Goal: Task Accomplishment & Management: Use online tool/utility

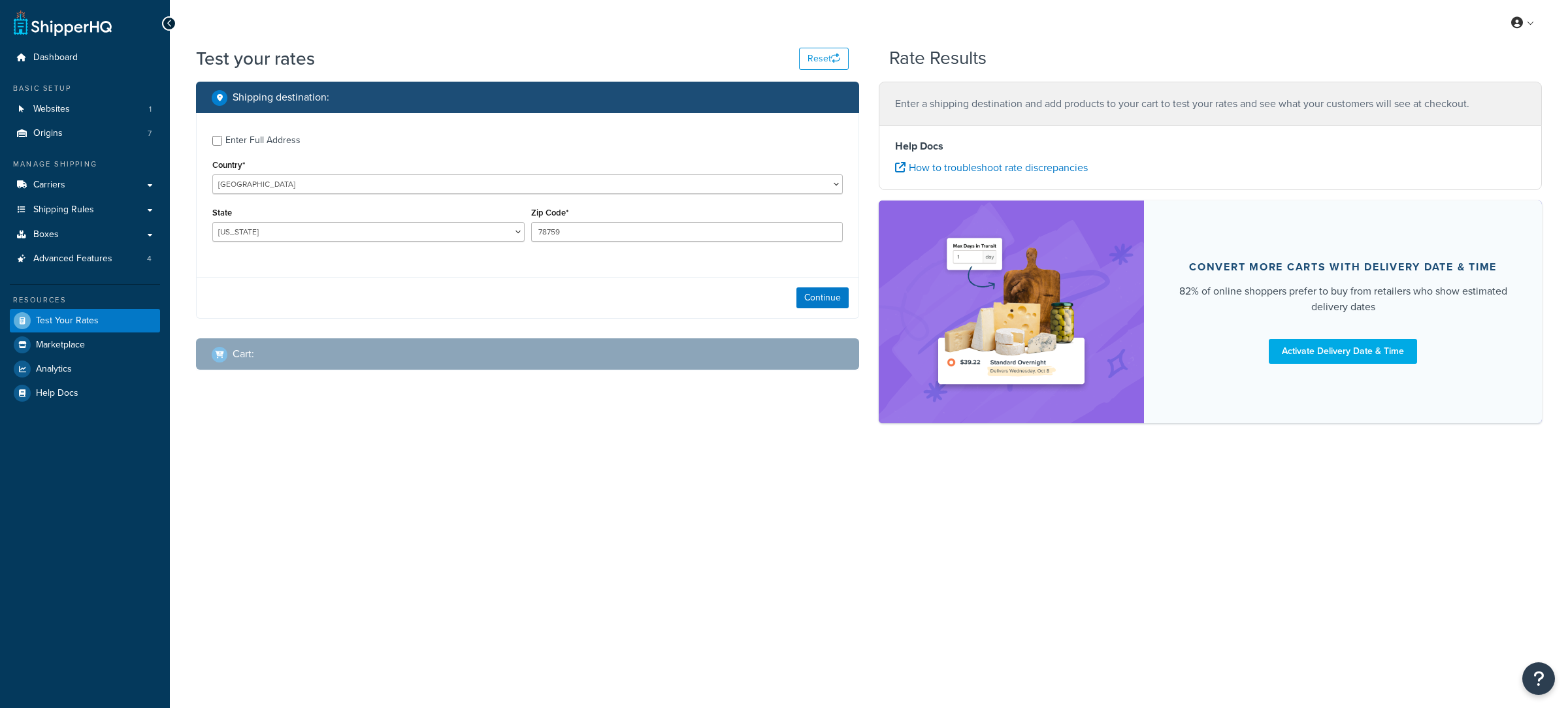
select select "TX"
drag, startPoint x: 311, startPoint y: 151, endPoint x: 296, endPoint y: 137, distance: 20.5
click at [309, 146] on div "Enter Full Address Country* United States United Kingdom Afghanistan Åland Isla…" at bounding box center [527, 190] width 662 height 154
click at [296, 137] on div "Enter Full Address" at bounding box center [263, 140] width 75 height 18
click at [222, 137] on input "Enter Full Address" at bounding box center [216, 141] width 10 height 10
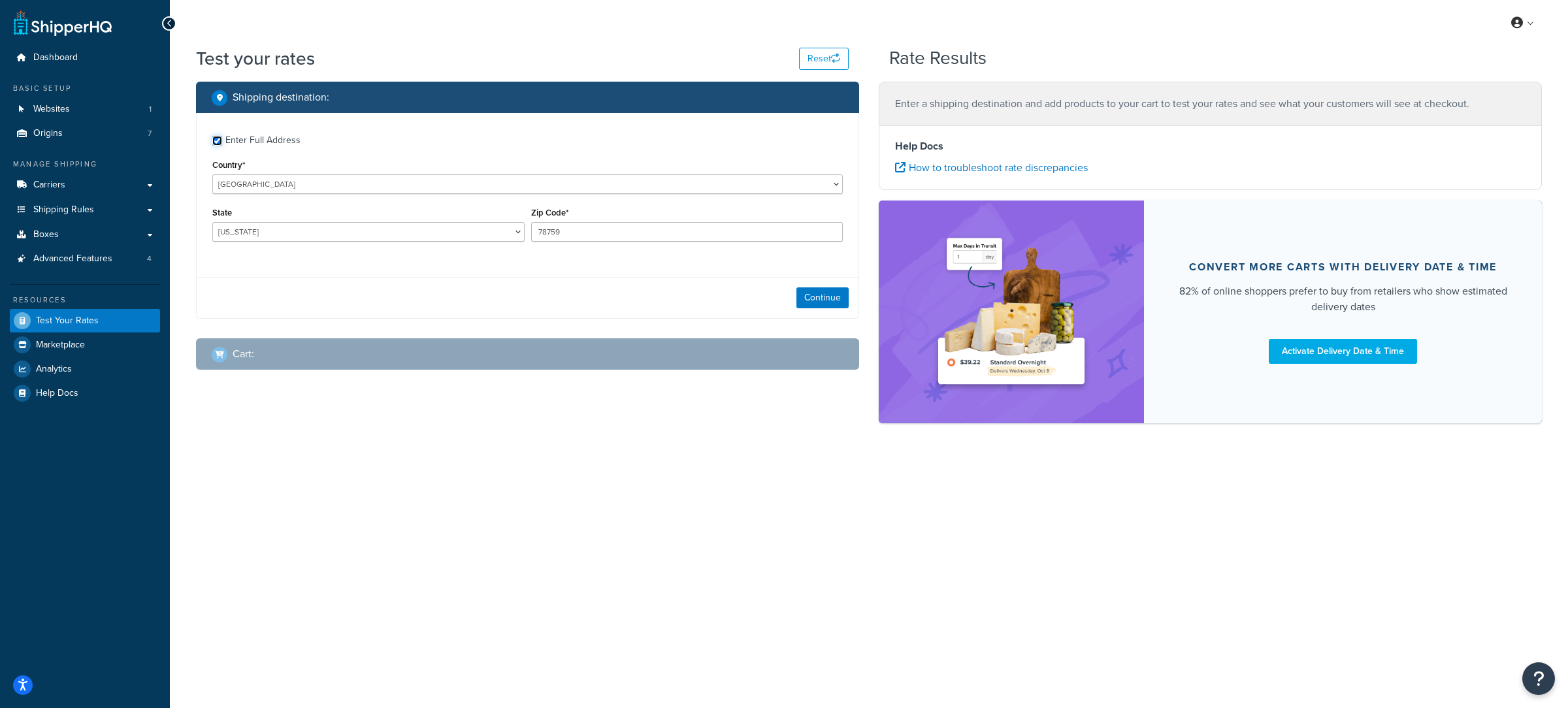
checkbox input "true"
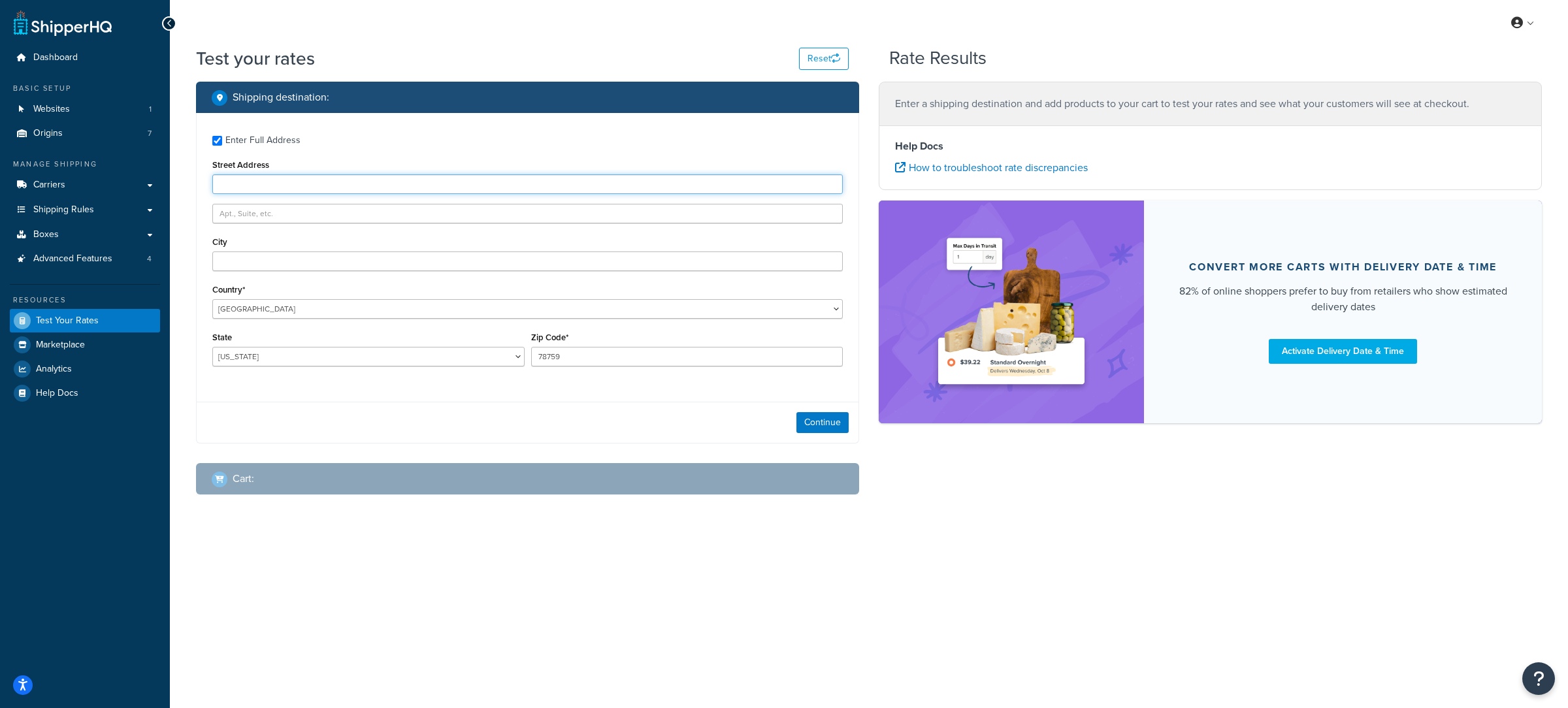
click at [319, 188] on input "Street Address" at bounding box center [527, 184] width 631 height 20
type input "4705 Hillcrest drive"
click at [544, 355] on input "78759" at bounding box center [688, 356] width 312 height 20
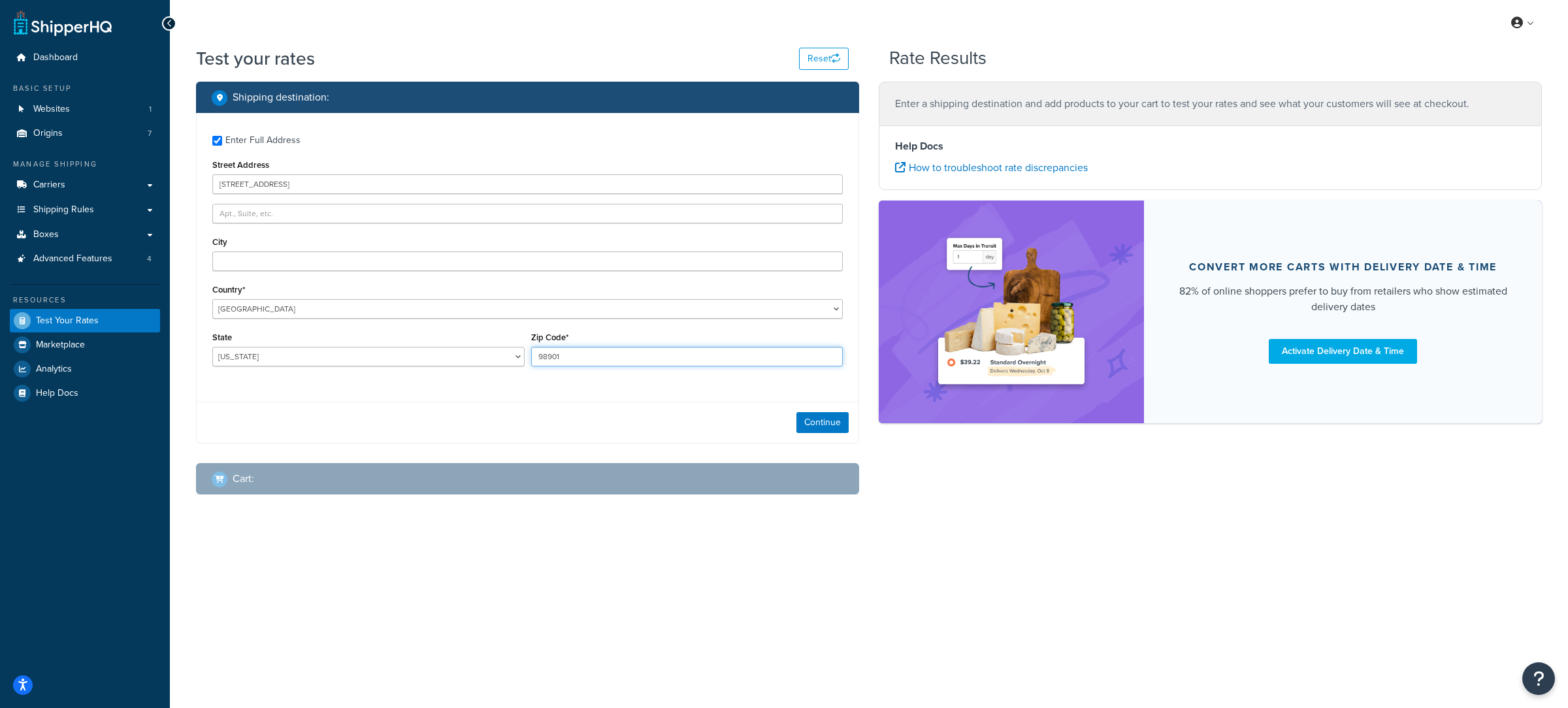
type input "98901"
click at [356, 369] on div "State Alabama Alaska American Samoa Arizona Arkansas Armed Forces Americas Arme…" at bounding box center [368, 352] width 319 height 48
click at [212, 347] on select "Alabama Alaska American Samoa Arizona Arkansas Armed Forces Americas Armed Forc…" at bounding box center [368, 356] width 312 height 20
select select "WA"
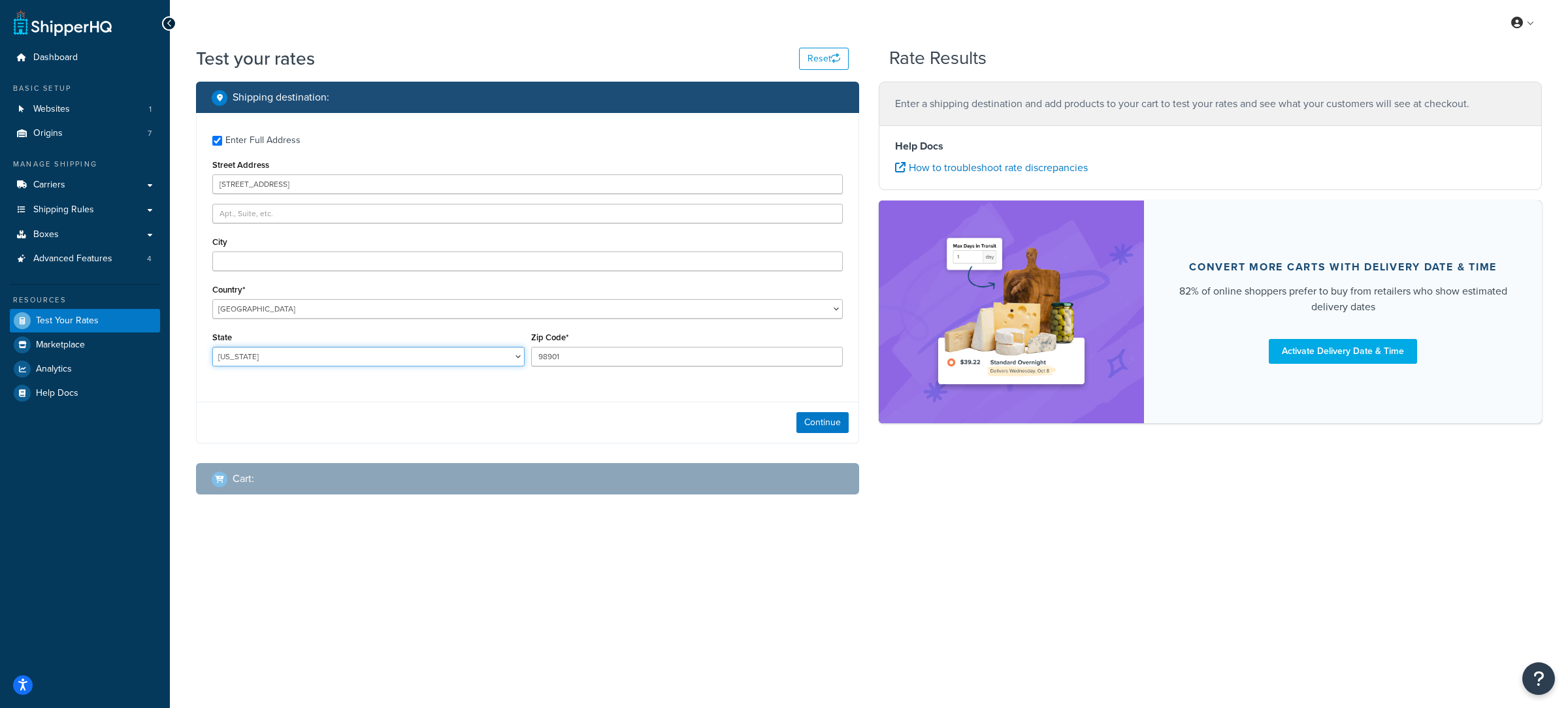
click option "Washington" at bounding box center [0, 0] width 0 height 0
click at [260, 255] on input "City" at bounding box center [527, 261] width 631 height 20
type input "Yakima"
click at [827, 427] on button "Continue" at bounding box center [822, 422] width 52 height 21
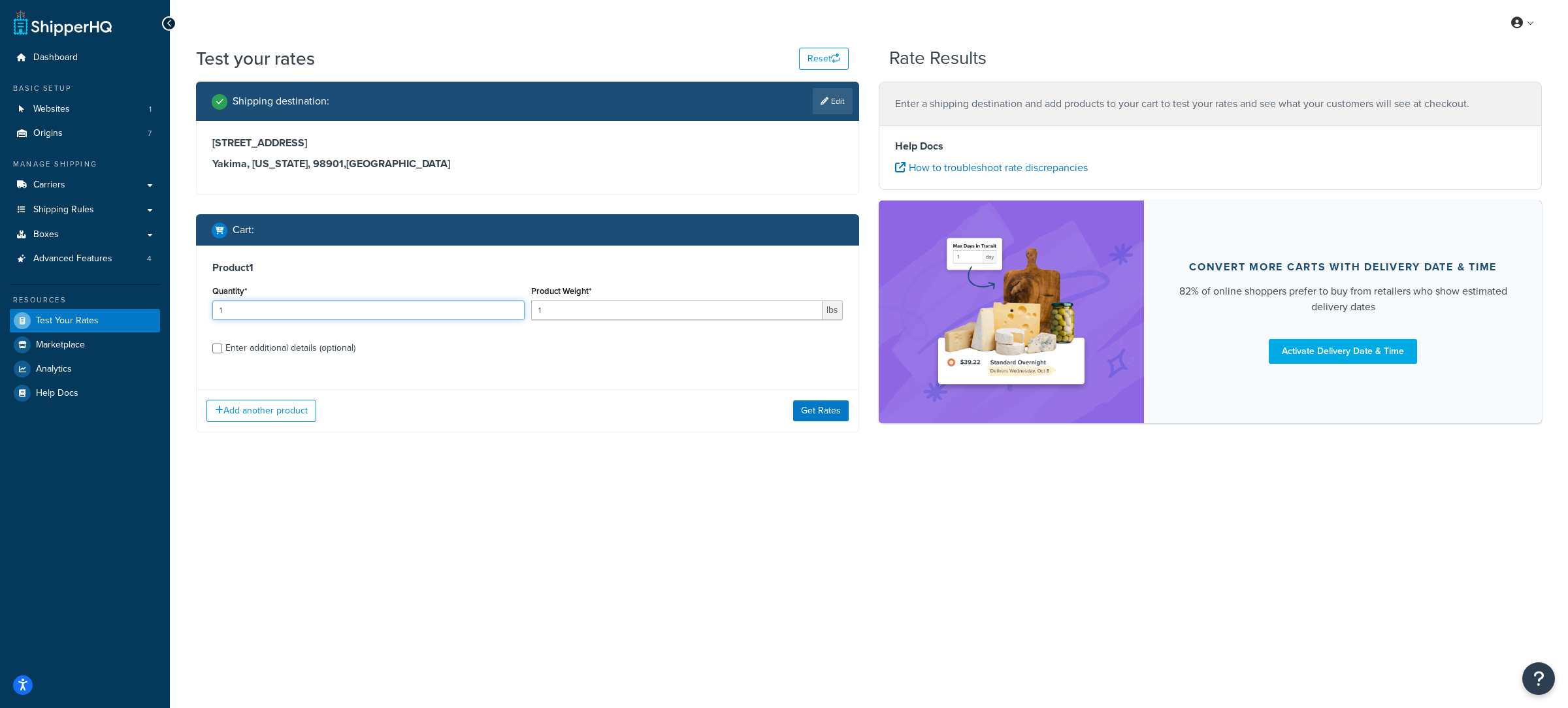
click at [376, 314] on input "1" at bounding box center [368, 310] width 312 height 20
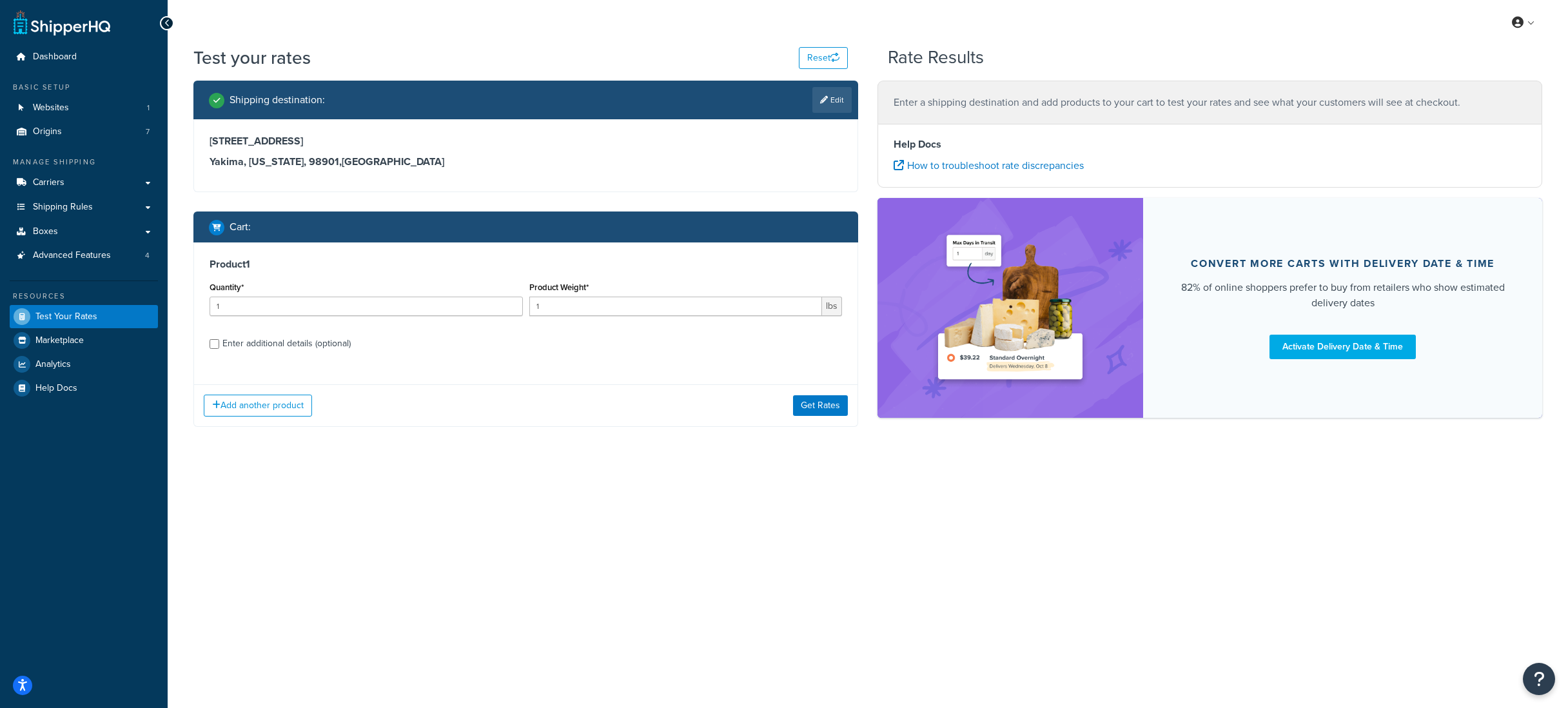
click at [318, 343] on div "Enter additional details (optional)" at bounding box center [286, 343] width 129 height 18
click at [219, 343] on input "Enter additional details (optional)" at bounding box center [214, 343] width 9 height 9
checkbox input "true"
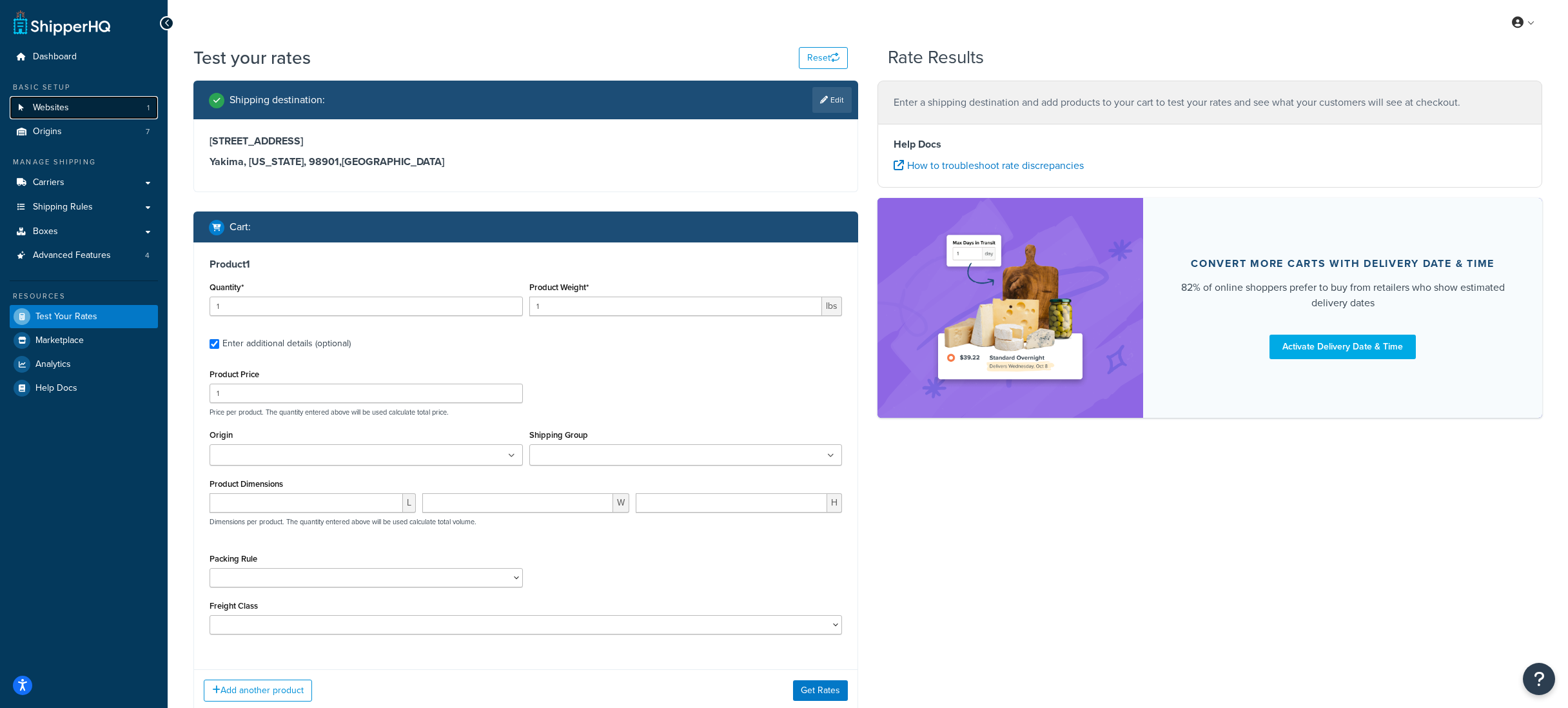
click at [49, 116] on link "Websites 1" at bounding box center [84, 107] width 148 height 24
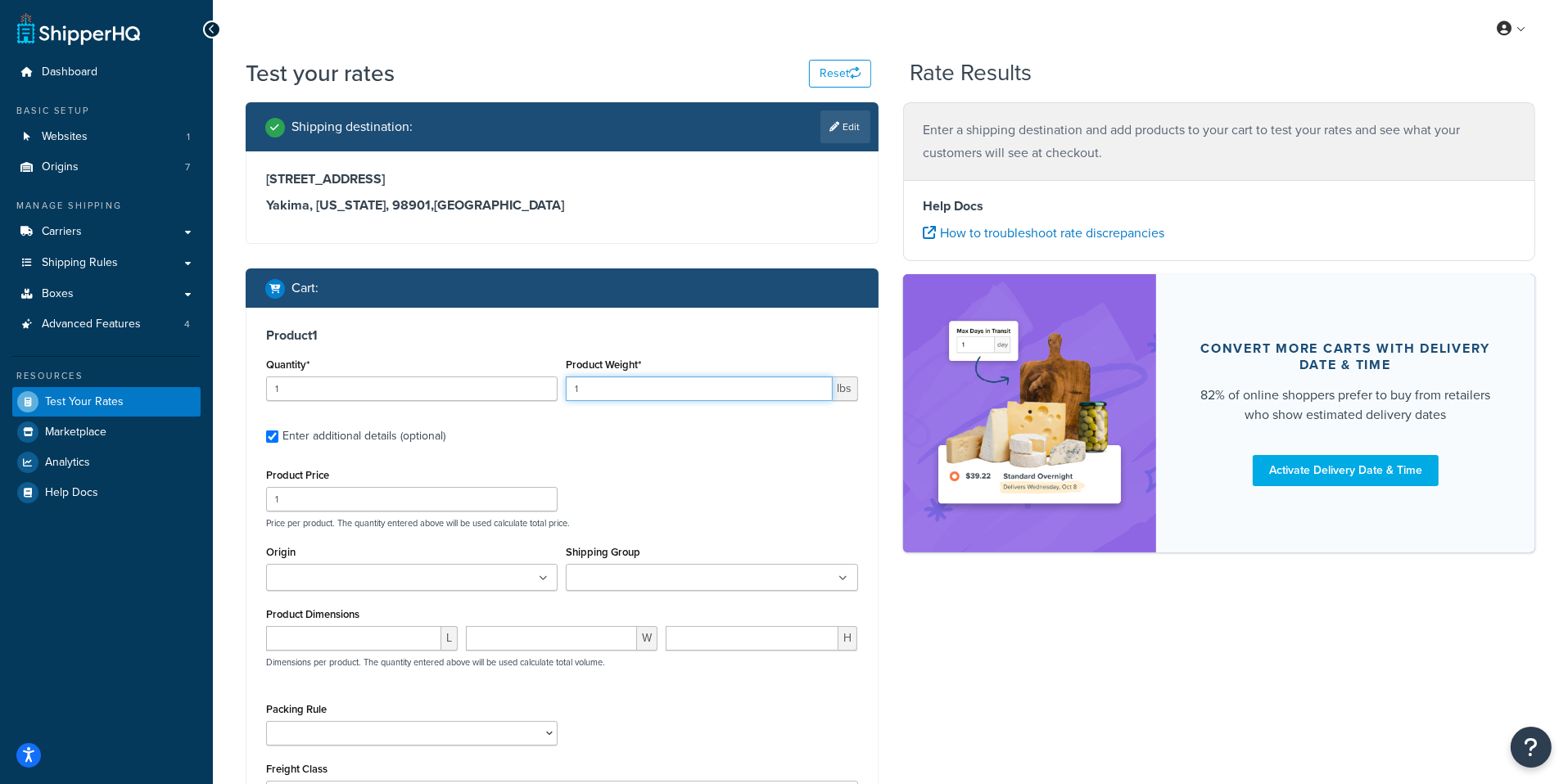
click at [635, 389] on input "1" at bounding box center [698, 388] width 266 height 25
type input "1.99"
click at [411, 368] on div "Quantity* 1" at bounding box center [411, 376] width 291 height 47
click at [405, 388] on input "1" at bounding box center [411, 388] width 291 height 25
type input "120"
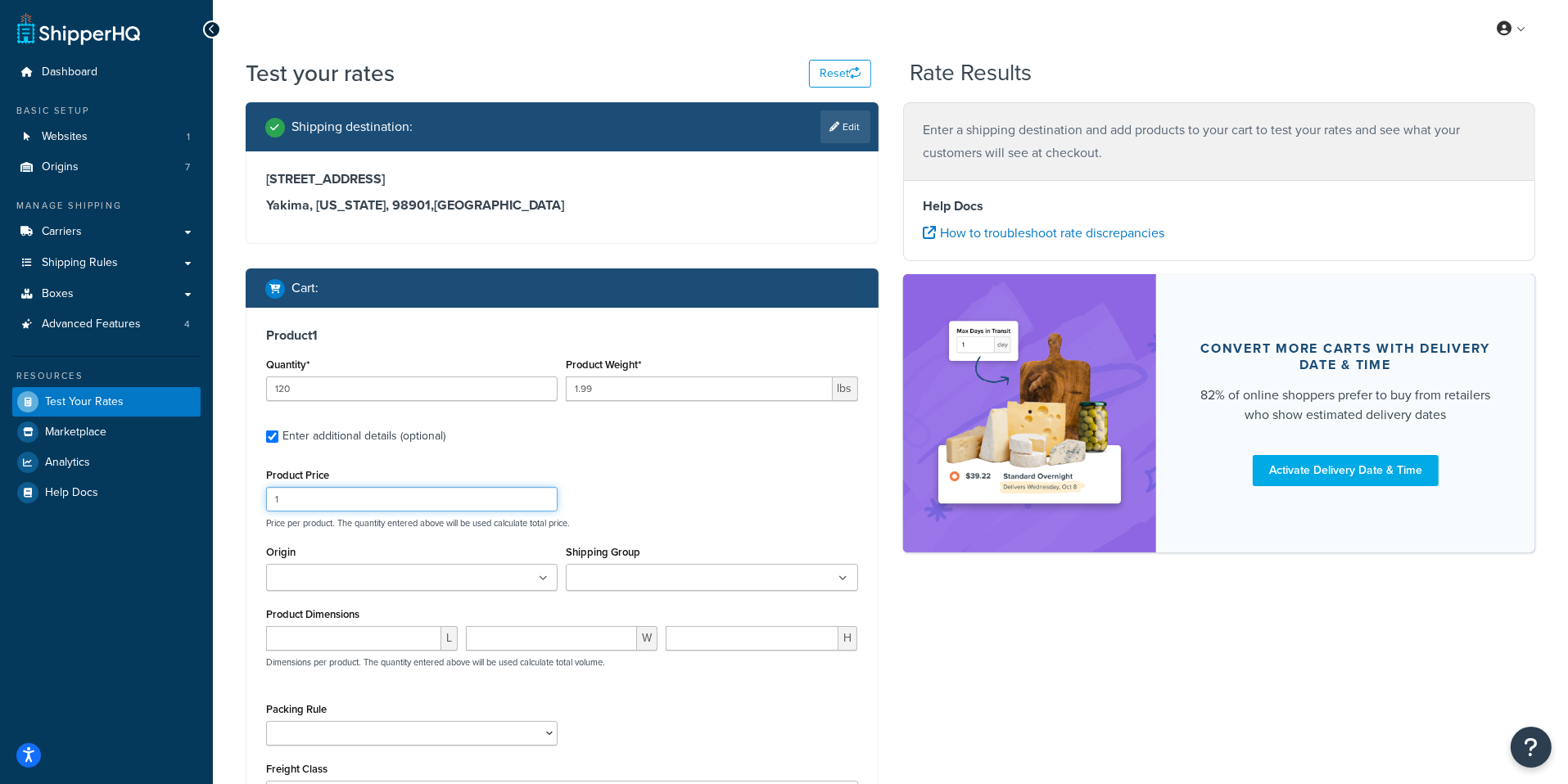
click at [362, 500] on input "1" at bounding box center [411, 499] width 291 height 25
type input "1.99"
click at [467, 587] on ul at bounding box center [411, 577] width 291 height 27
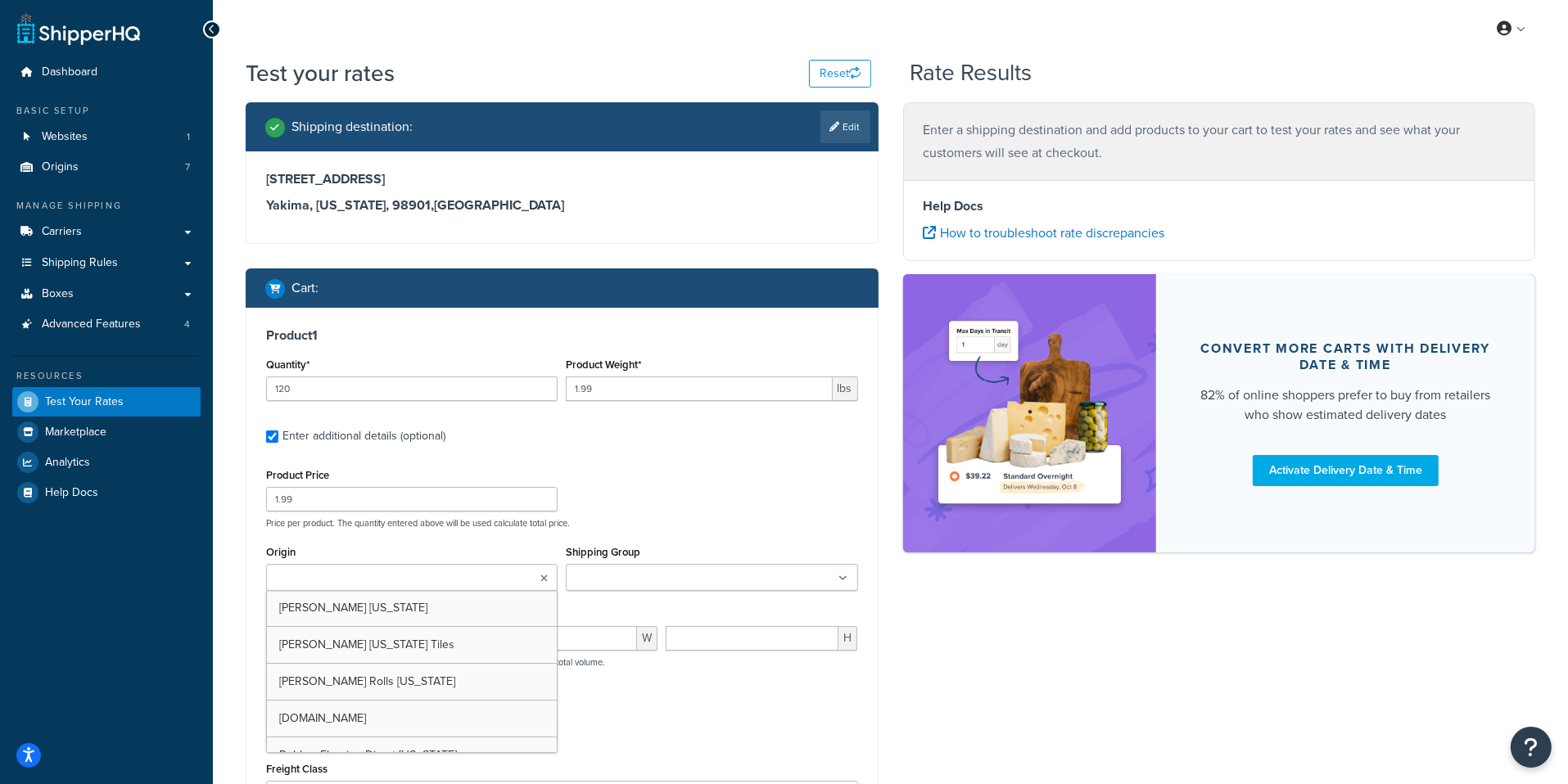
scroll to position [123, 0]
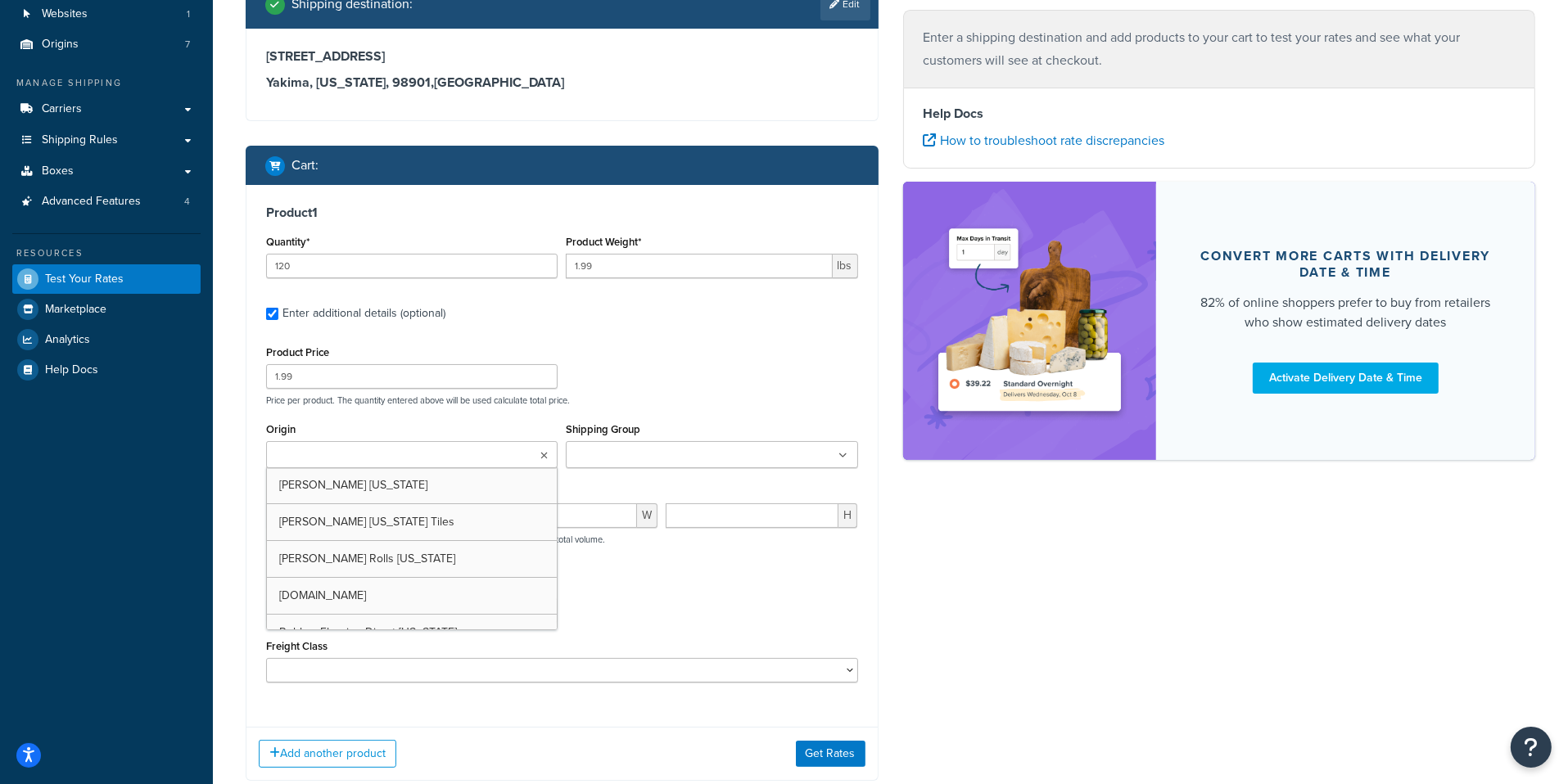
click at [618, 456] on input "Shipping Group" at bounding box center [643, 457] width 145 height 18
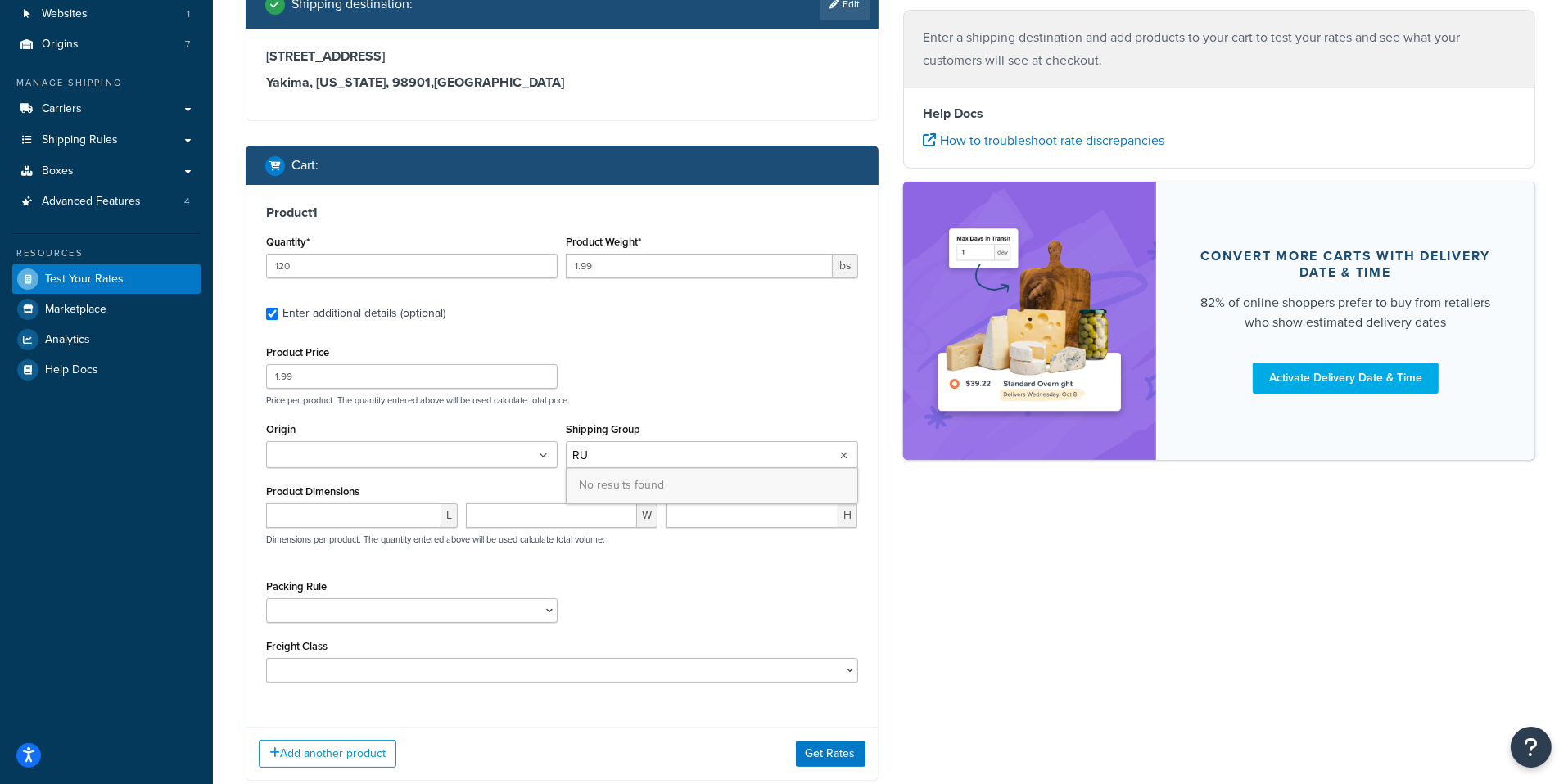
type input "R"
click at [691, 410] on div "Product Price 1.99 Price per product. The quantity entered above will be used c…" at bounding box center [562, 512] width 592 height 341
click at [673, 456] on input "Shipping Group" at bounding box center [643, 457] width 145 height 18
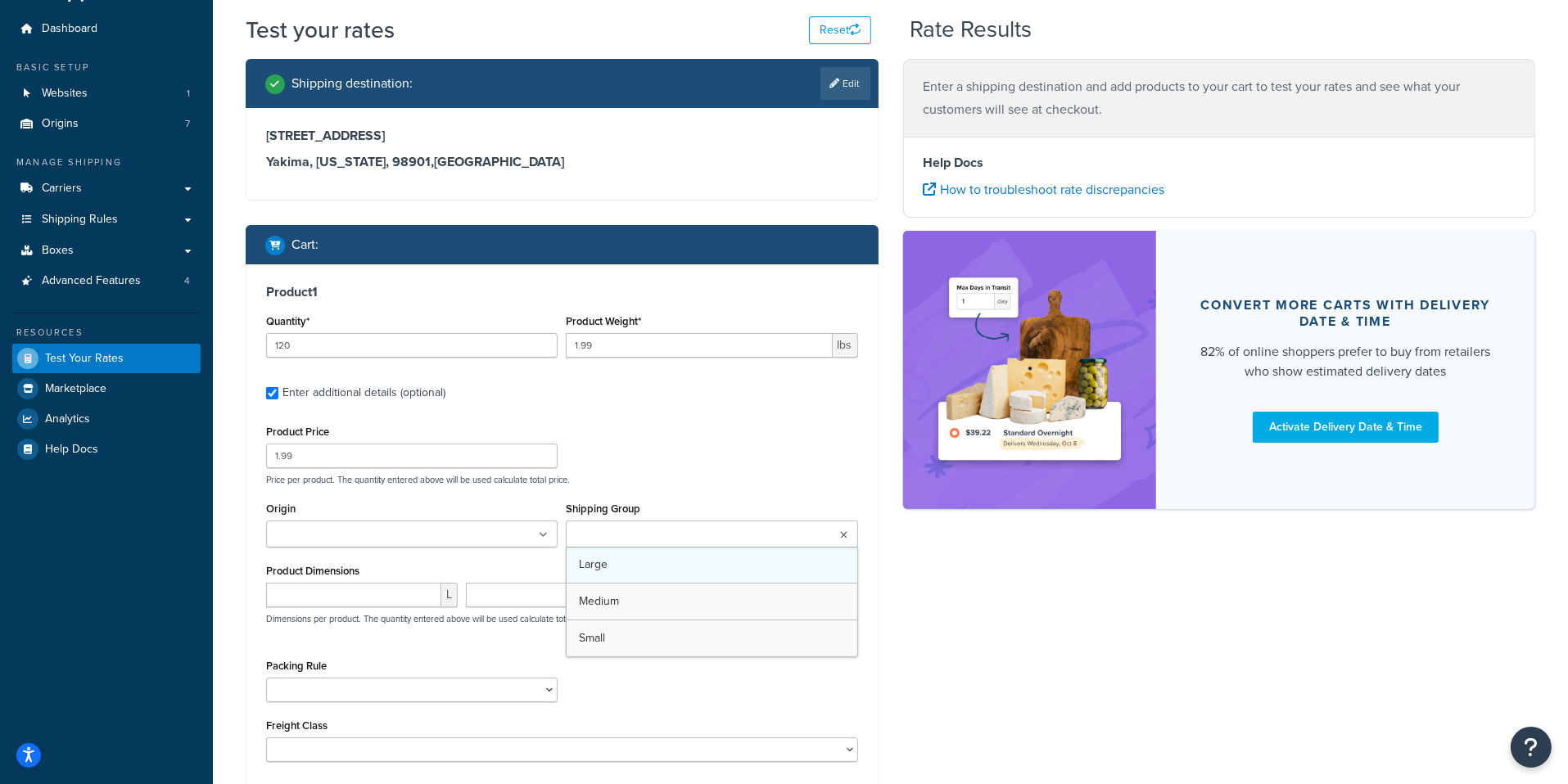
scroll to position [0, 0]
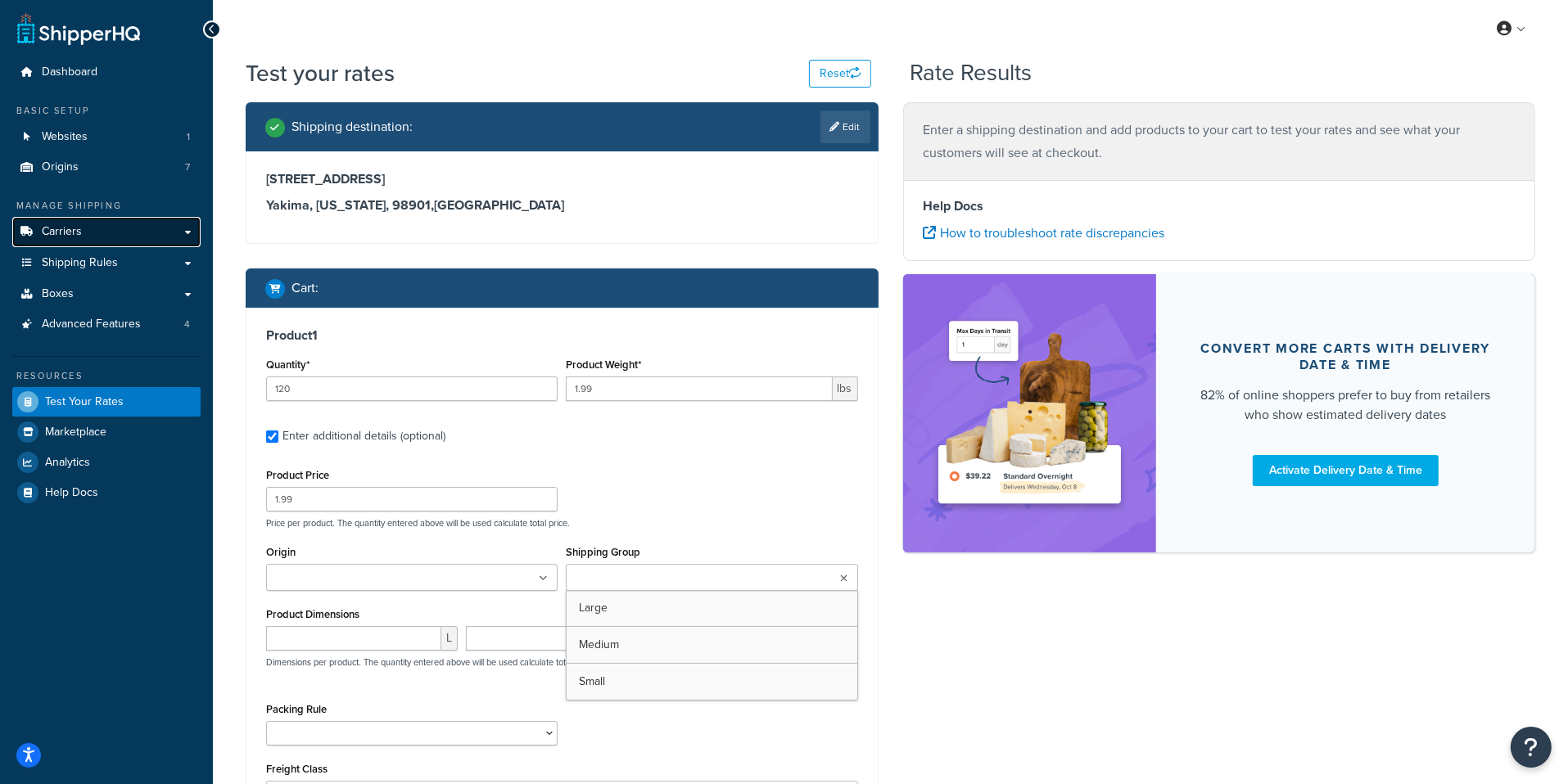
click at [142, 225] on link "Carriers" at bounding box center [106, 232] width 188 height 30
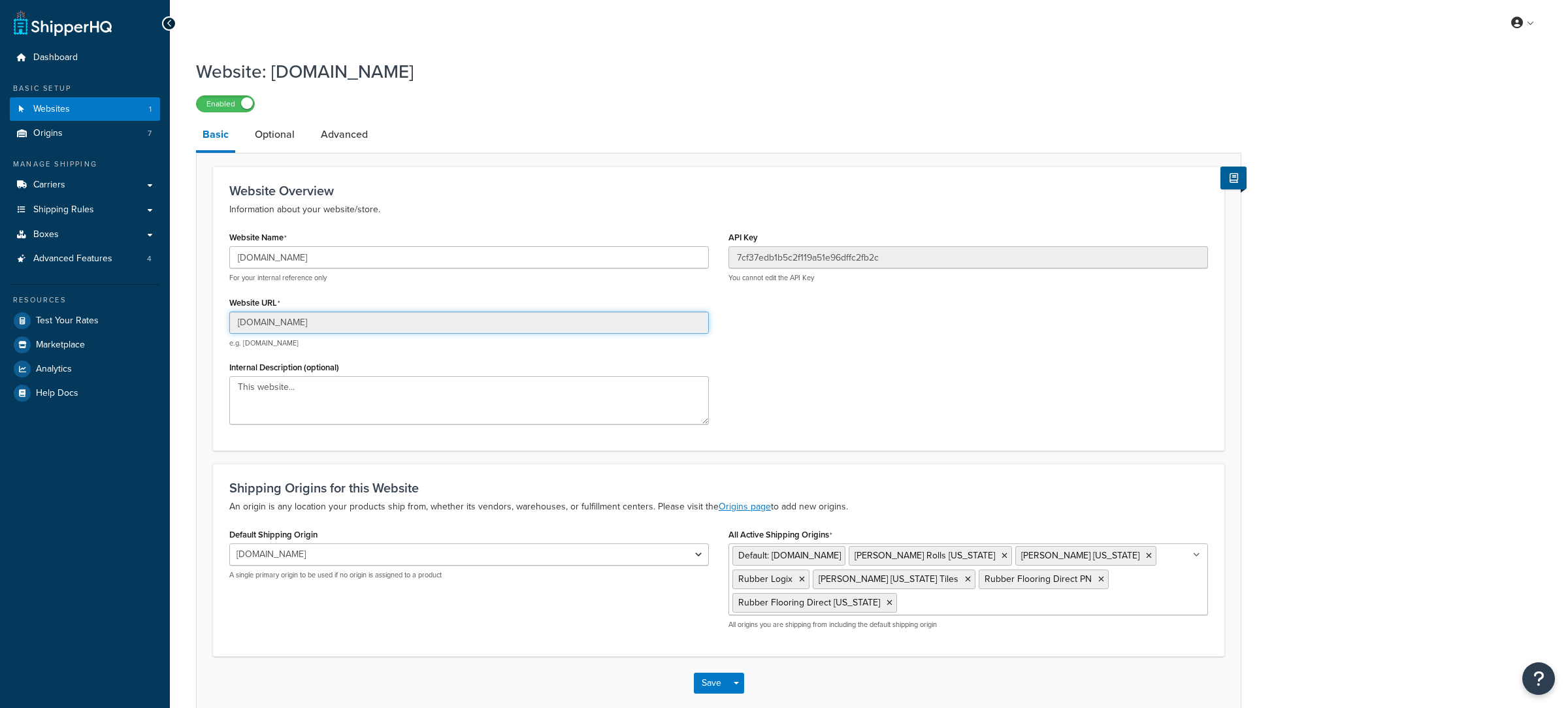
click at [392, 319] on input "2efe0d-3.myshopify.com" at bounding box center [469, 322] width 479 height 22
drag, startPoint x: 392, startPoint y: 319, endPoint x: 858, endPoint y: 692, distance: 596.9
click at [392, 319] on input "2efe0d-3.myshopify.com" at bounding box center [469, 322] width 479 height 22
click at [113, 183] on link "Carriers" at bounding box center [85, 185] width 150 height 24
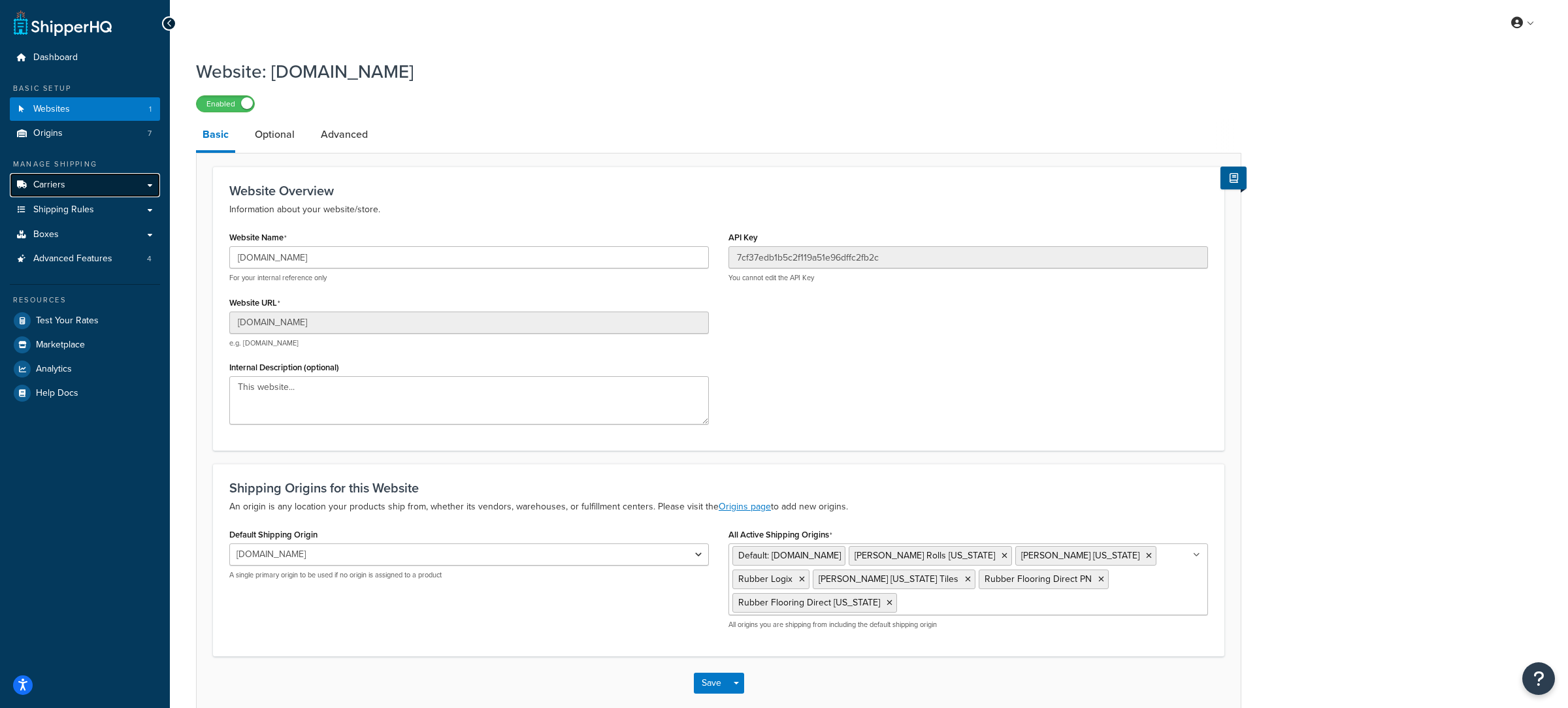
click at [105, 183] on link "Carriers" at bounding box center [85, 185] width 150 height 24
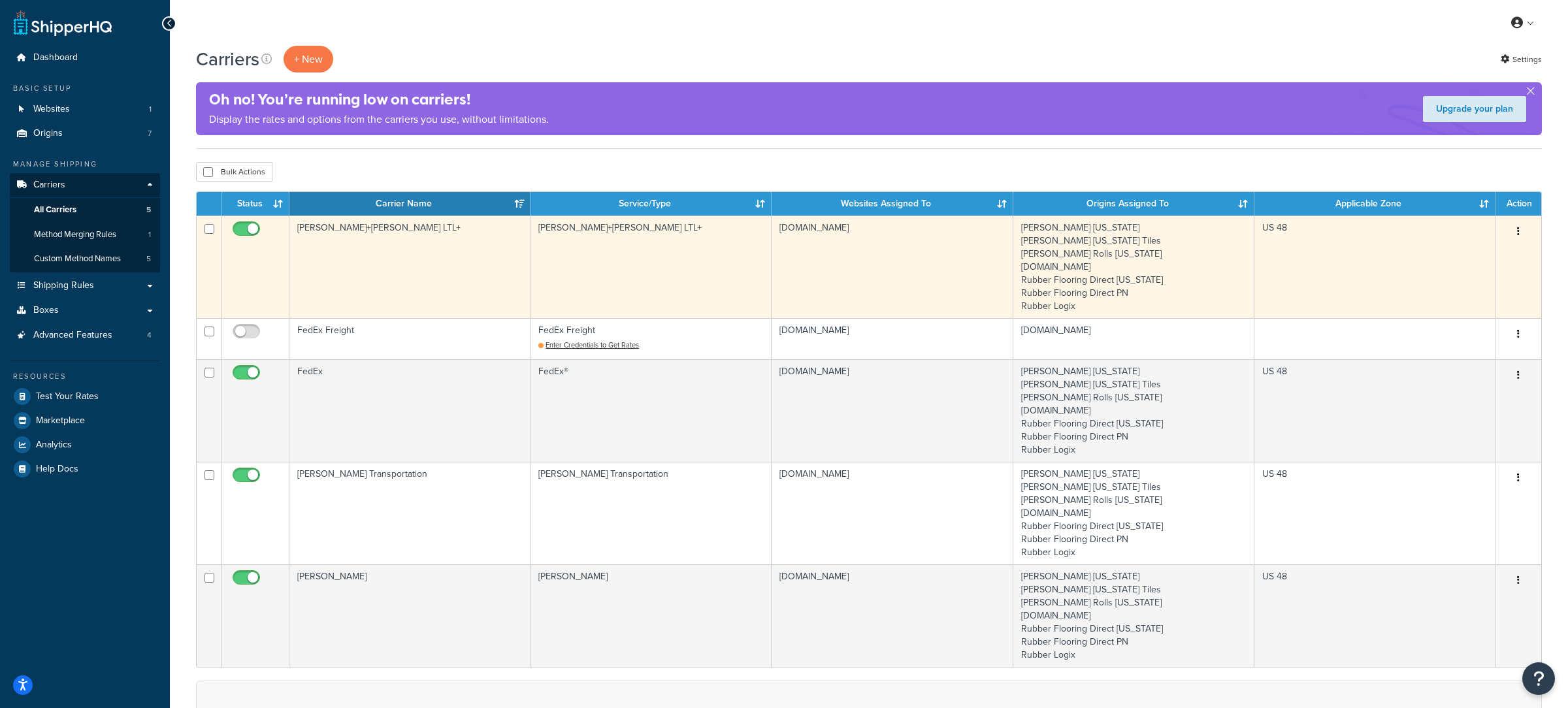
scroll to position [4, 0]
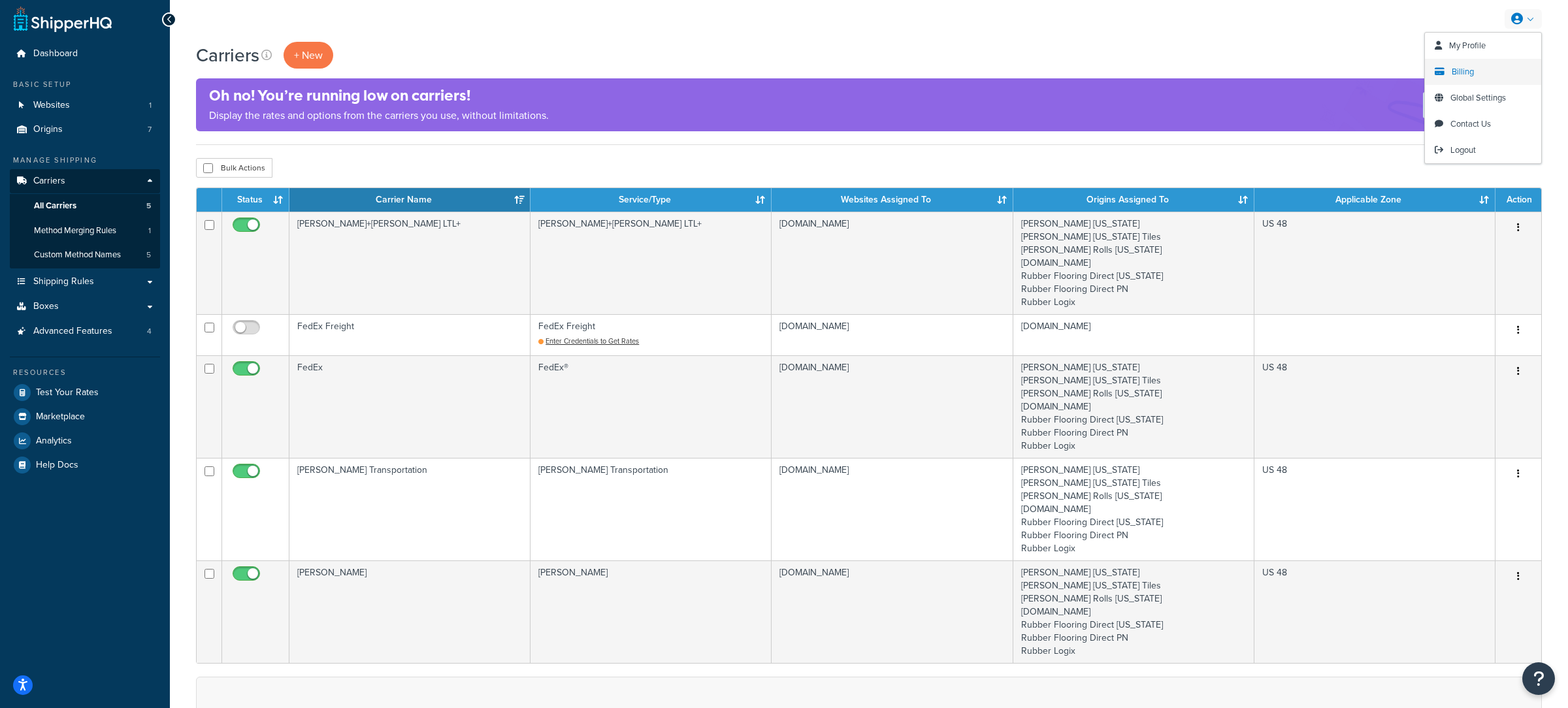
click at [1498, 68] on link "Billing" at bounding box center [1483, 72] width 116 height 26
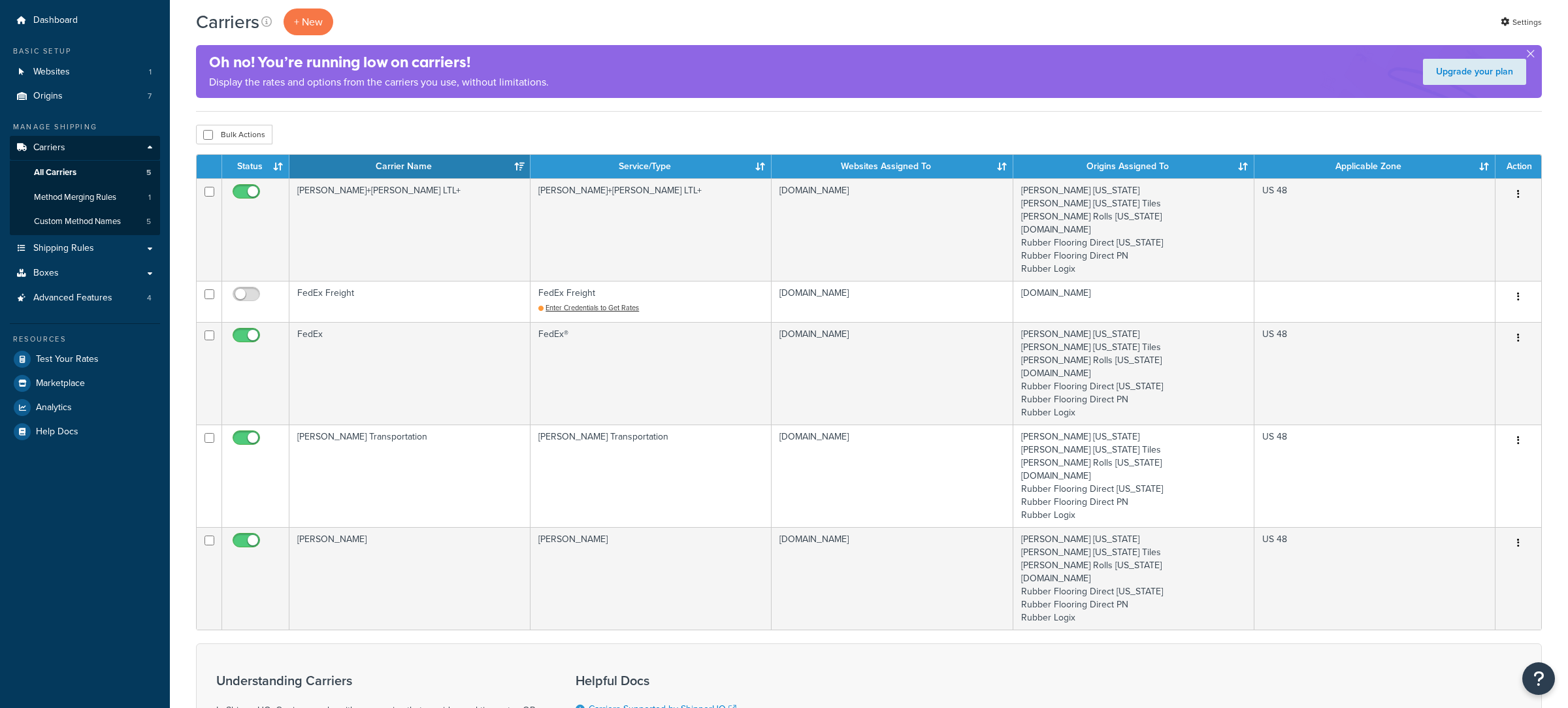
scroll to position [40, 0]
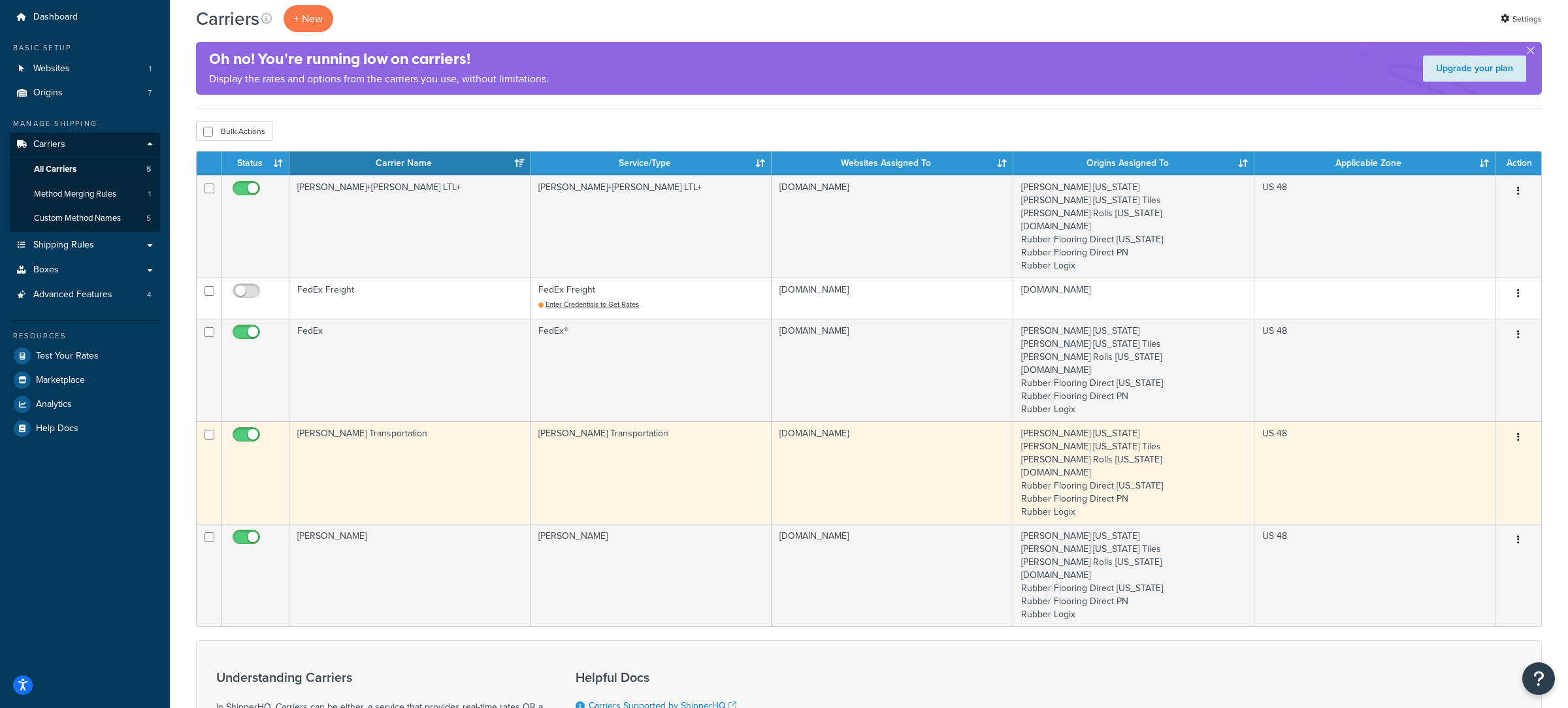
click at [251, 439] on input "checkbox" at bounding box center [247, 438] width 36 height 16
drag, startPoint x: 255, startPoint y: 438, endPoint x: 276, endPoint y: 433, distance: 21.6
click at [255, 438] on input "checkbox" at bounding box center [247, 438] width 36 height 16
checkbox input "true"
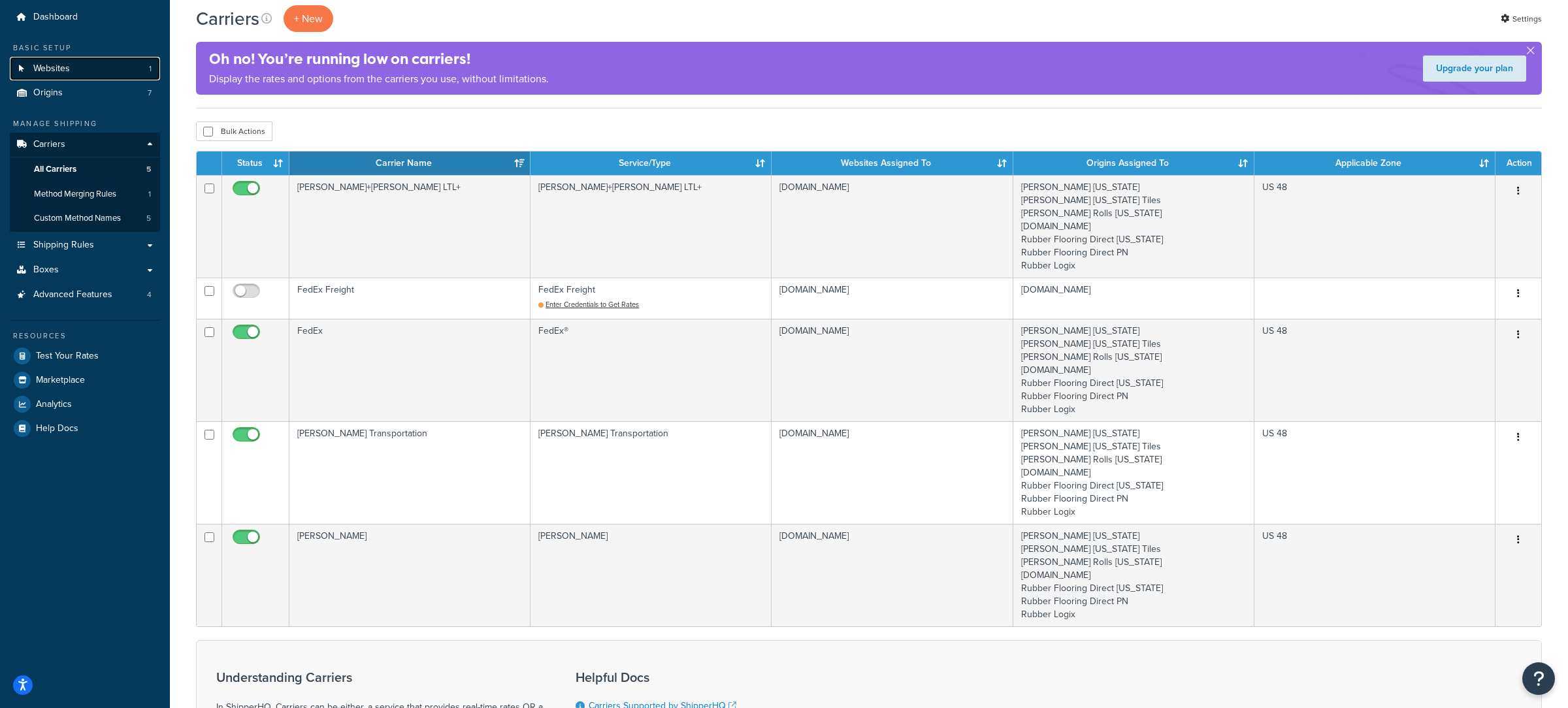
click at [82, 66] on link "Websites 1" at bounding box center [85, 68] width 150 height 24
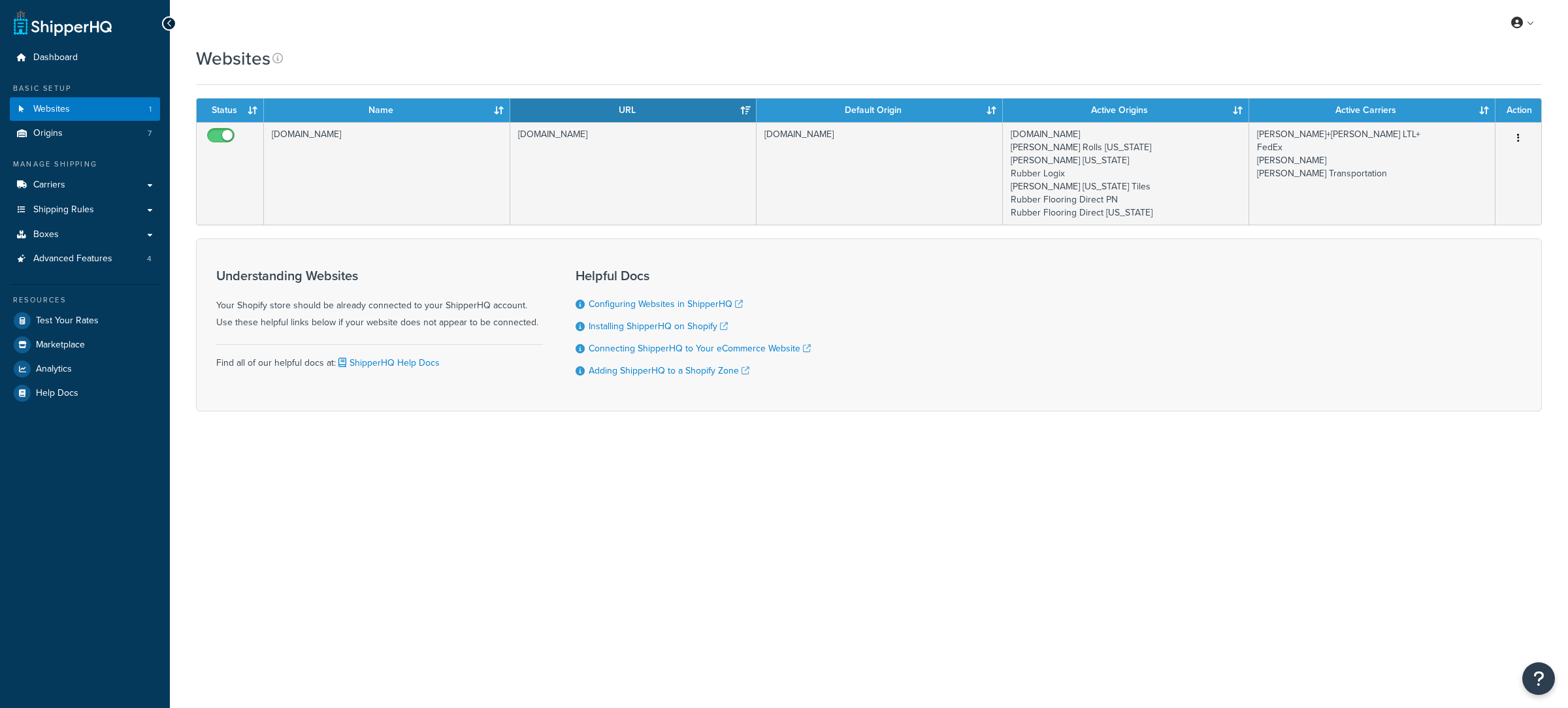
click at [404, 189] on td "[DOMAIN_NAME]" at bounding box center [387, 173] width 247 height 102
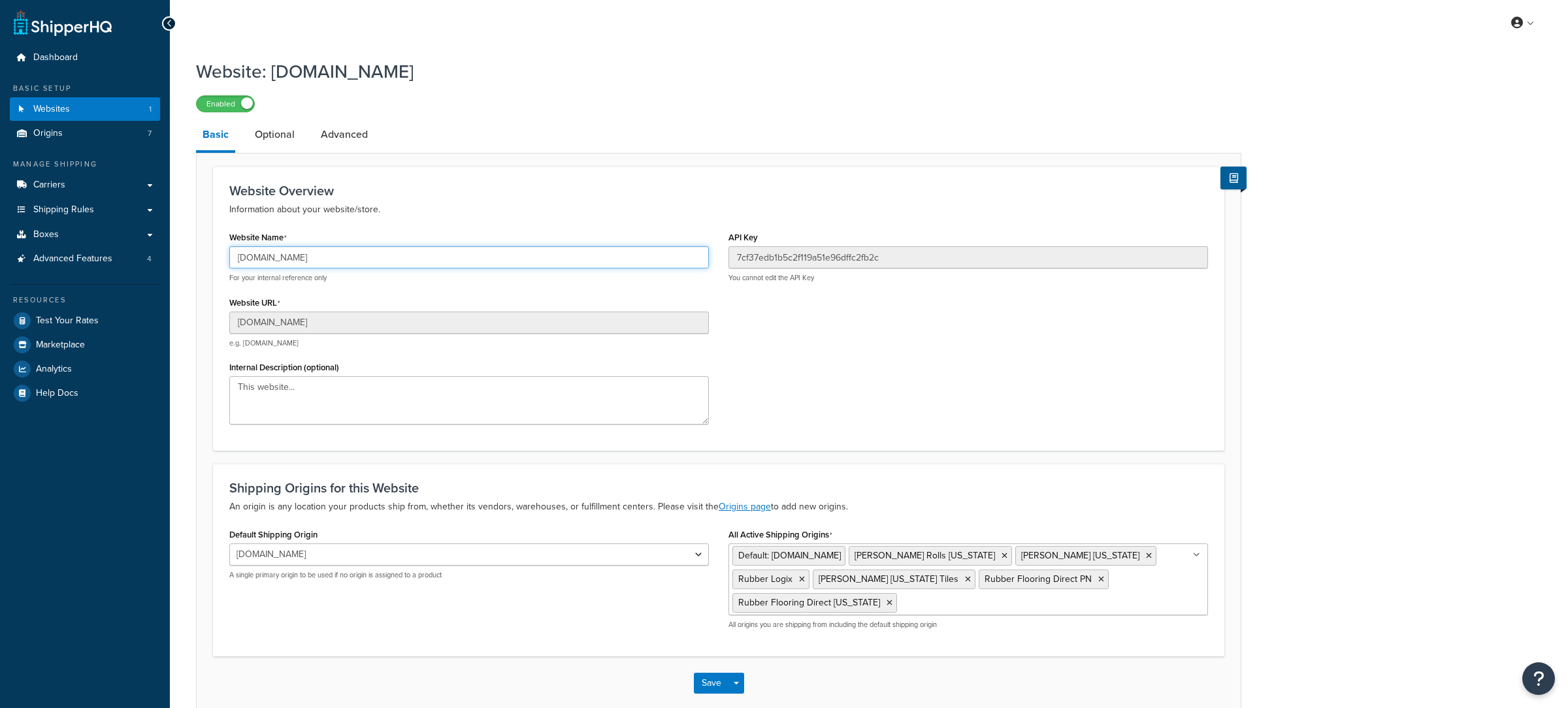
click at [273, 263] on input "[DOMAIN_NAME]" at bounding box center [469, 258] width 479 height 22
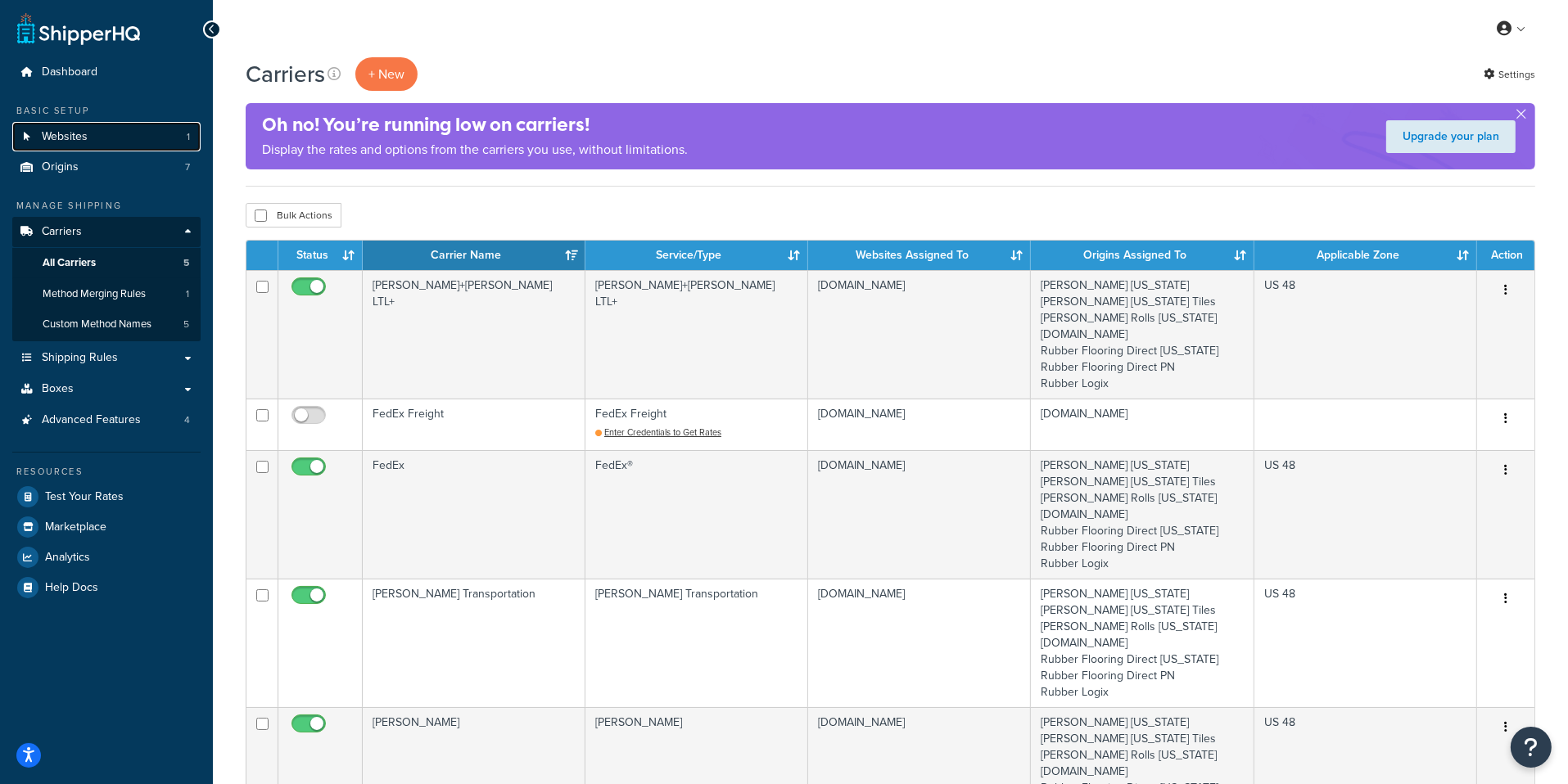
click at [104, 139] on link "Websites 1" at bounding box center [106, 137] width 188 height 30
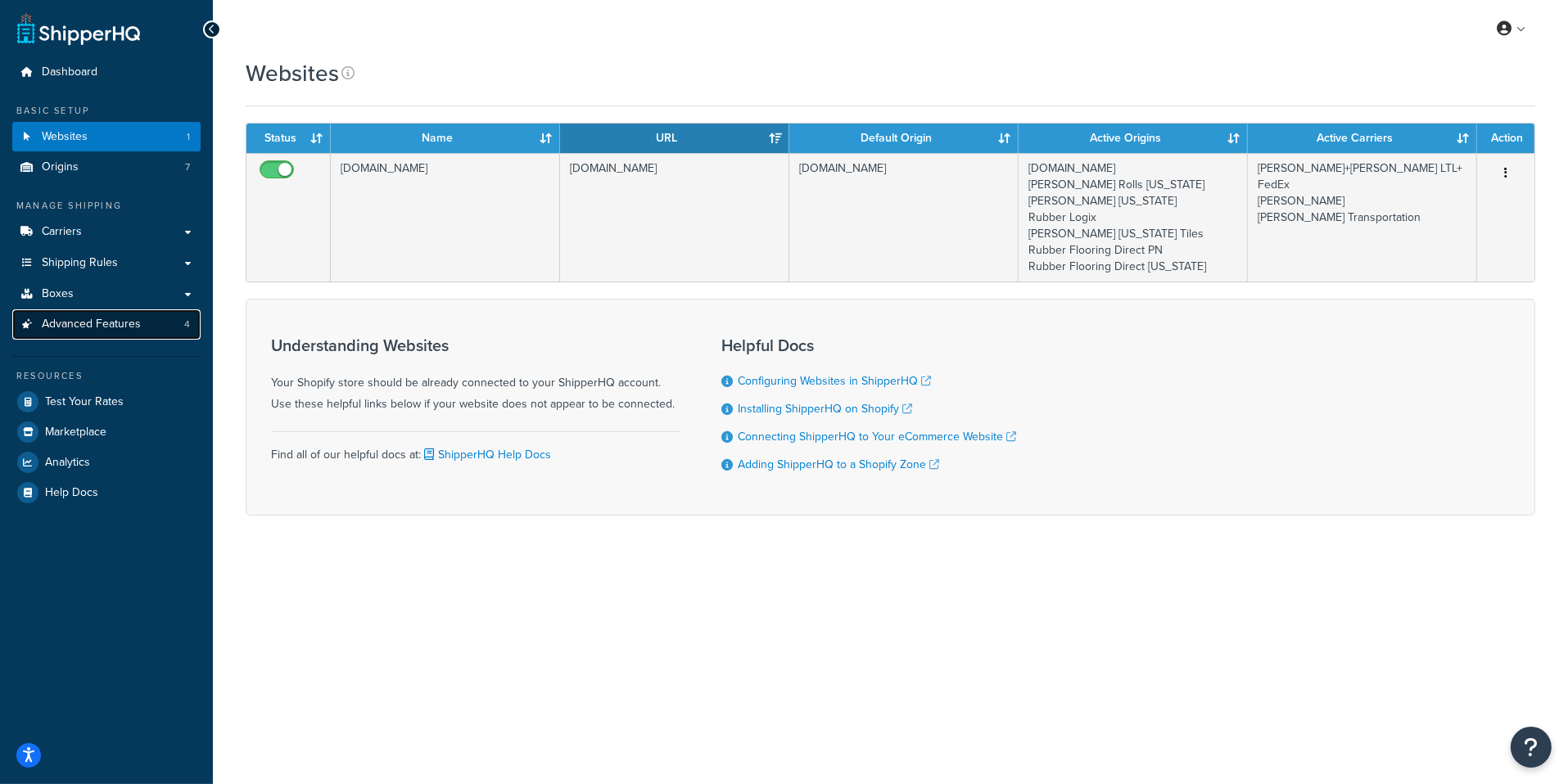
click at [138, 331] on span "Advanced Features" at bounding box center [90, 324] width 99 height 14
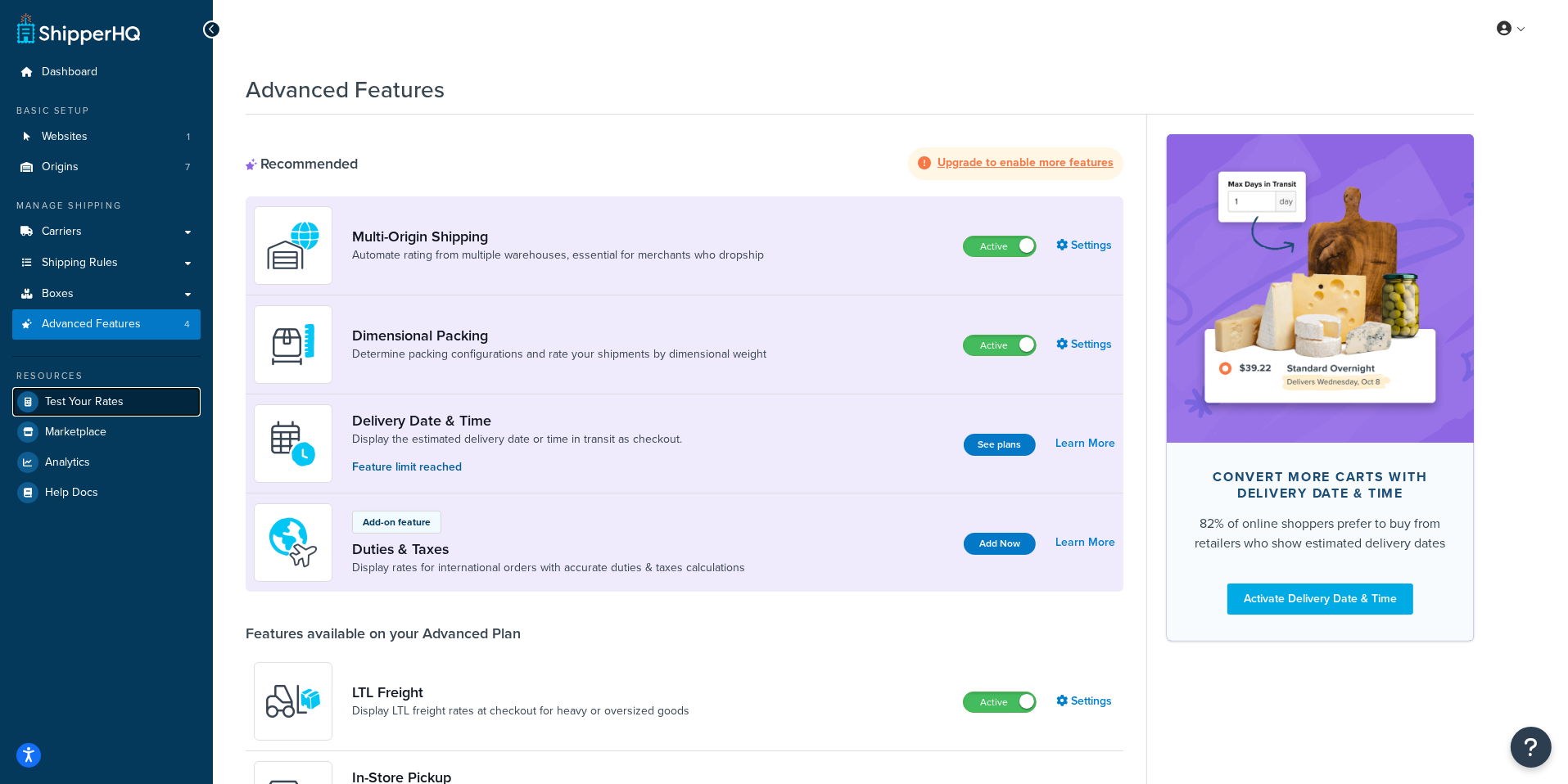
click at [115, 407] on span "Test Your Rates" at bounding box center [84, 402] width 78 height 14
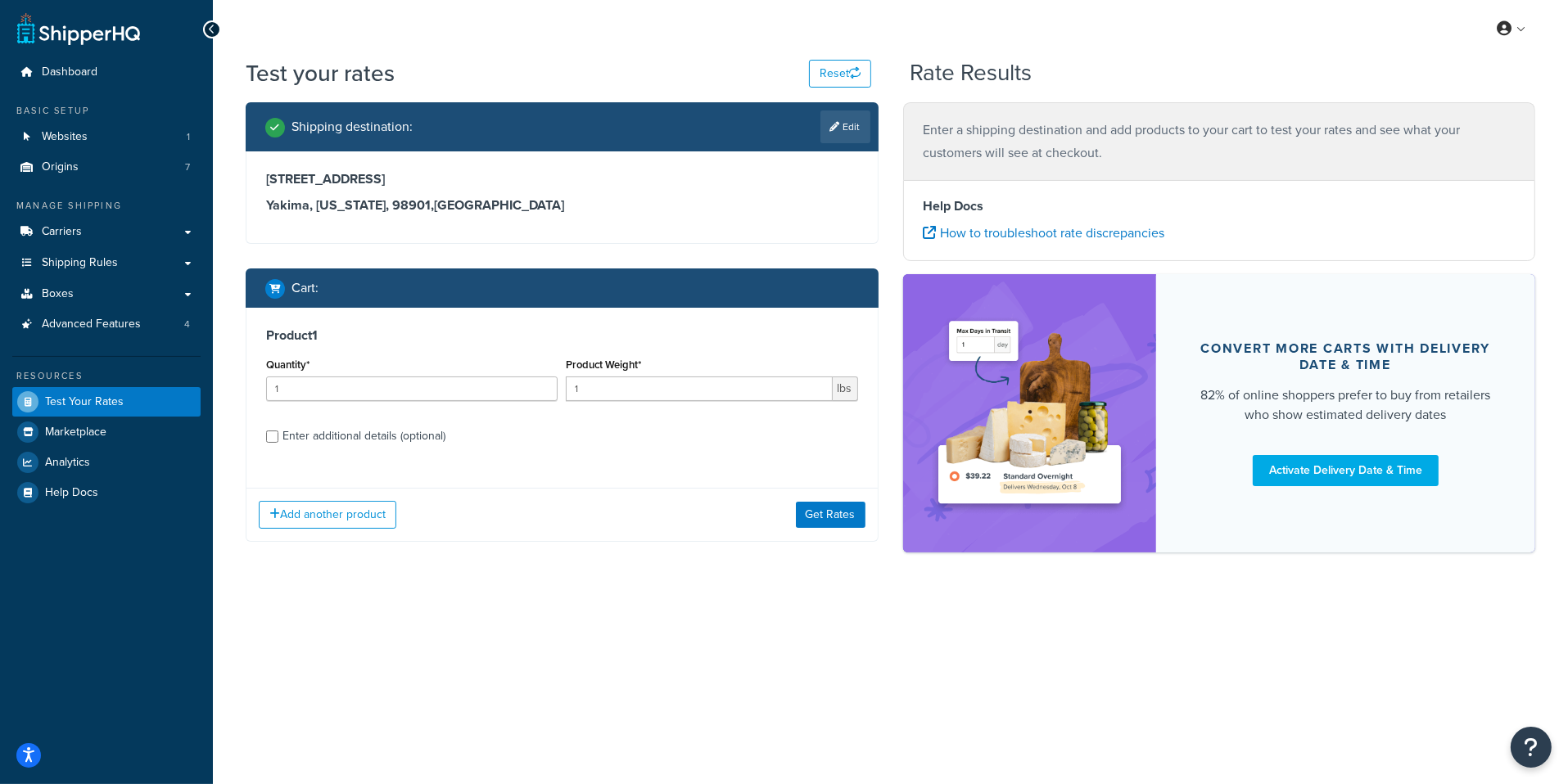
click at [394, 434] on div "Enter additional details (optional)" at bounding box center [363, 436] width 163 height 23
click at [279, 434] on input "Enter additional details (optional)" at bounding box center [271, 436] width 12 height 12
checkbox input "true"
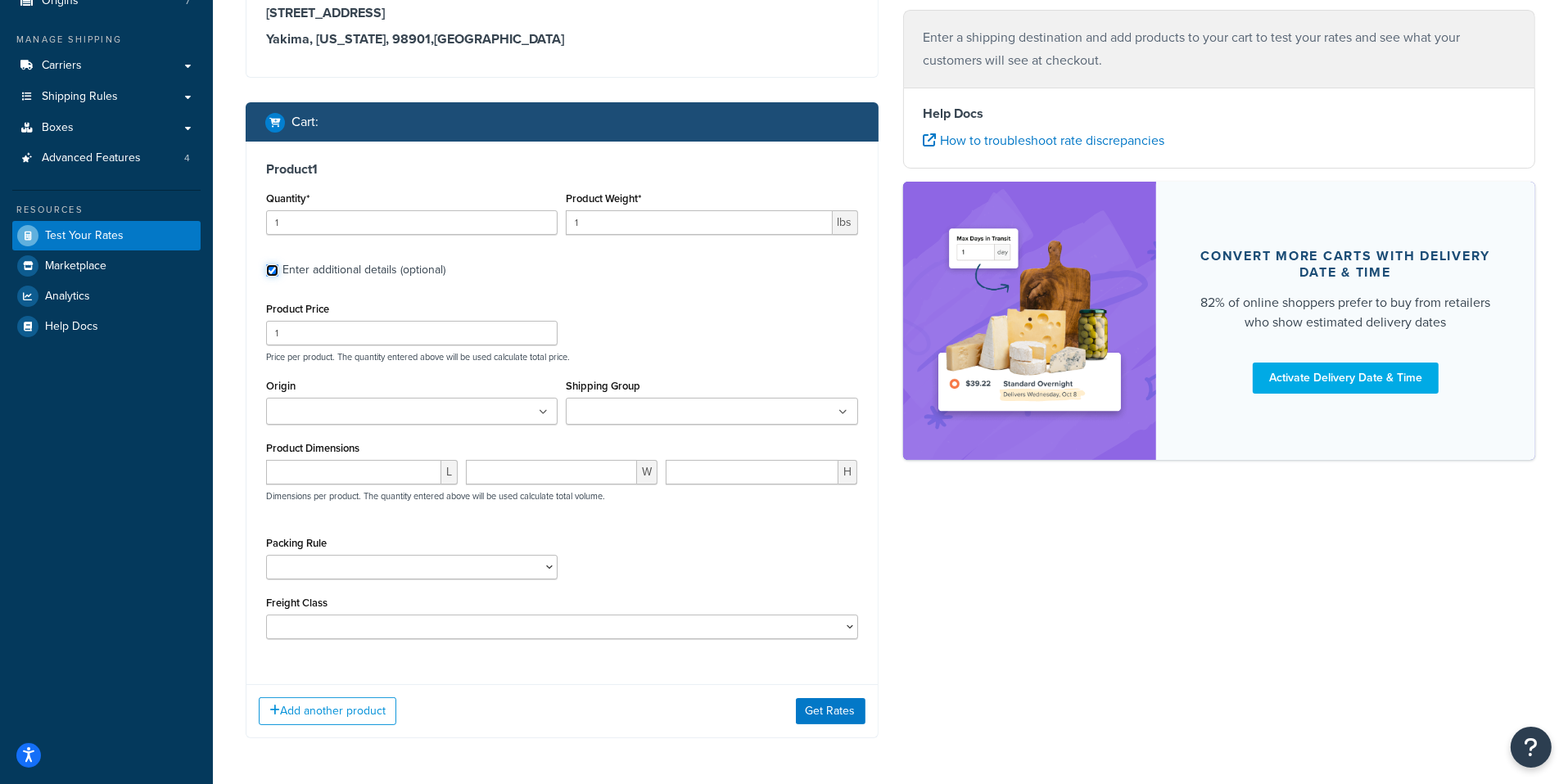
scroll to position [216, 0]
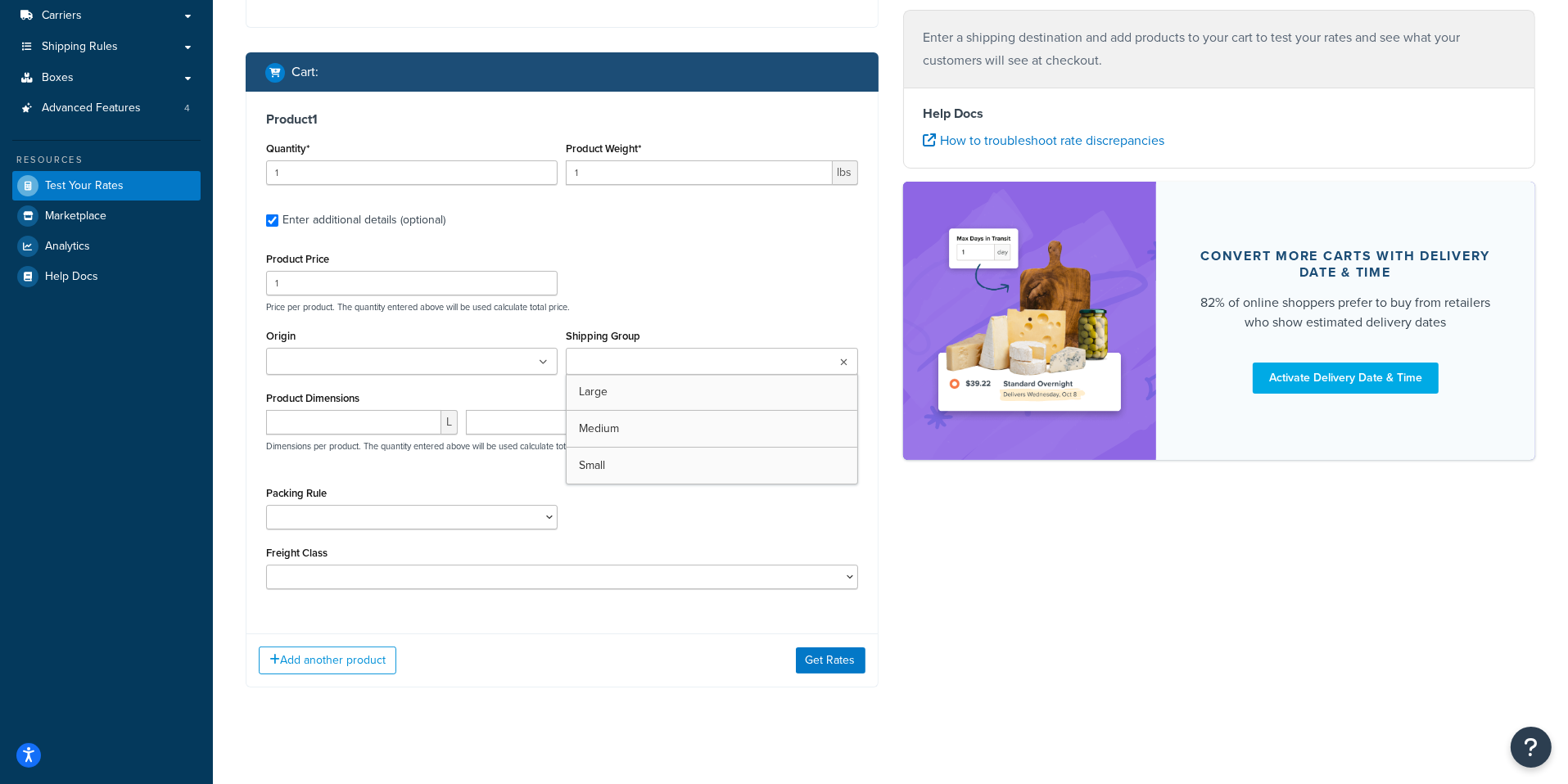
click at [661, 359] on input "Shipping Group" at bounding box center [643, 362] width 145 height 18
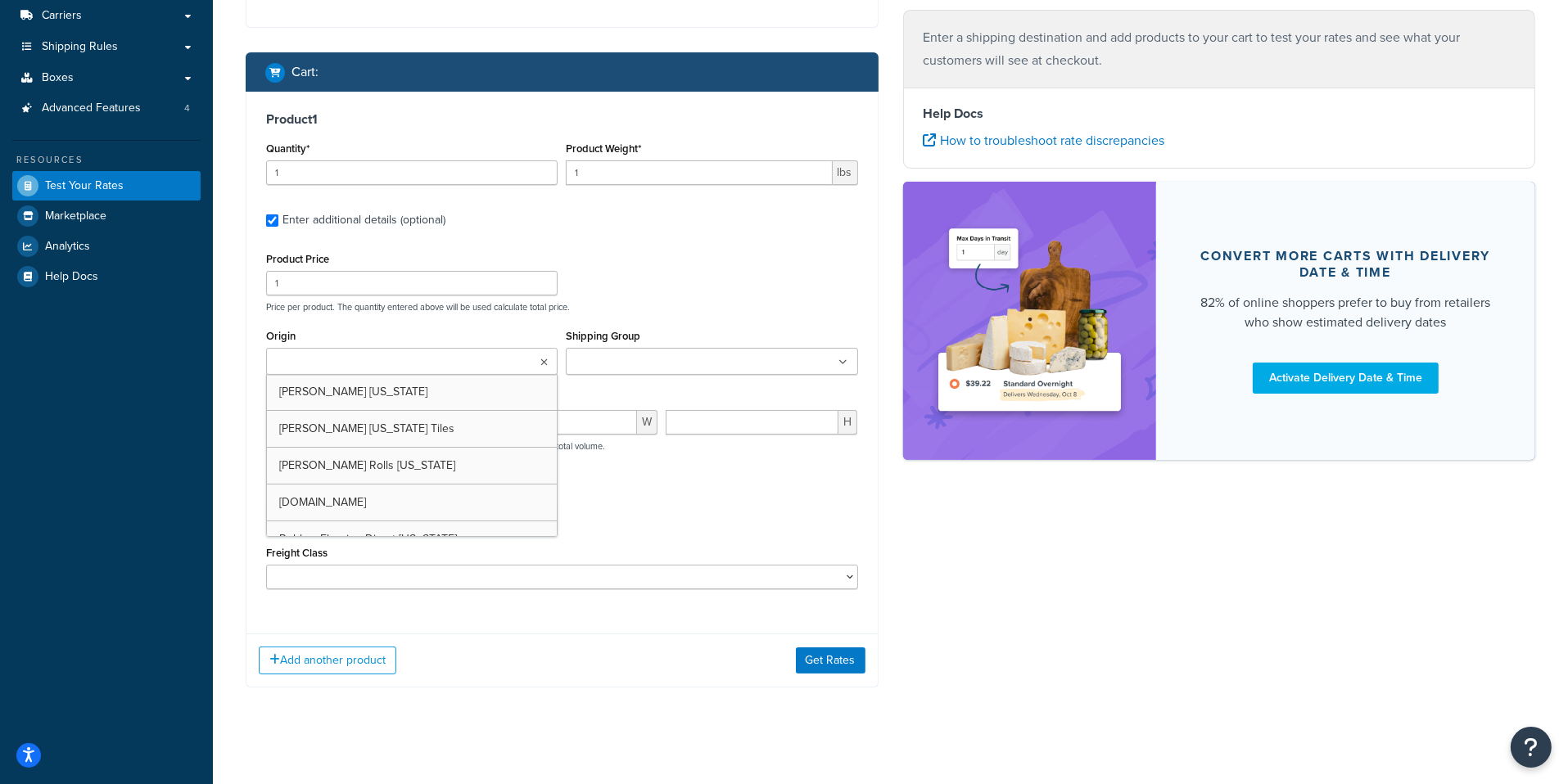
click at [331, 355] on input "Origin" at bounding box center [343, 362] width 145 height 18
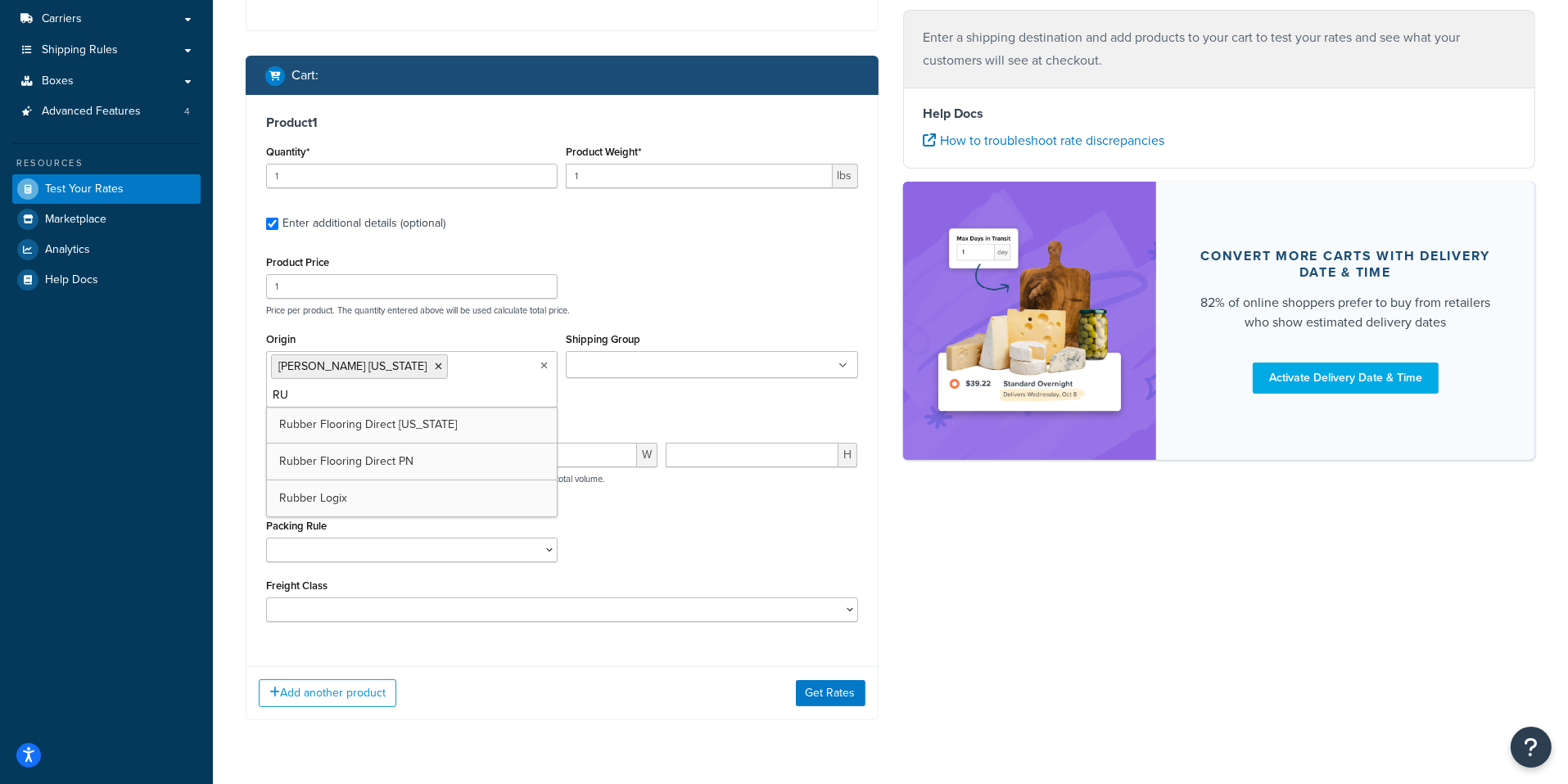
type input "RUB"
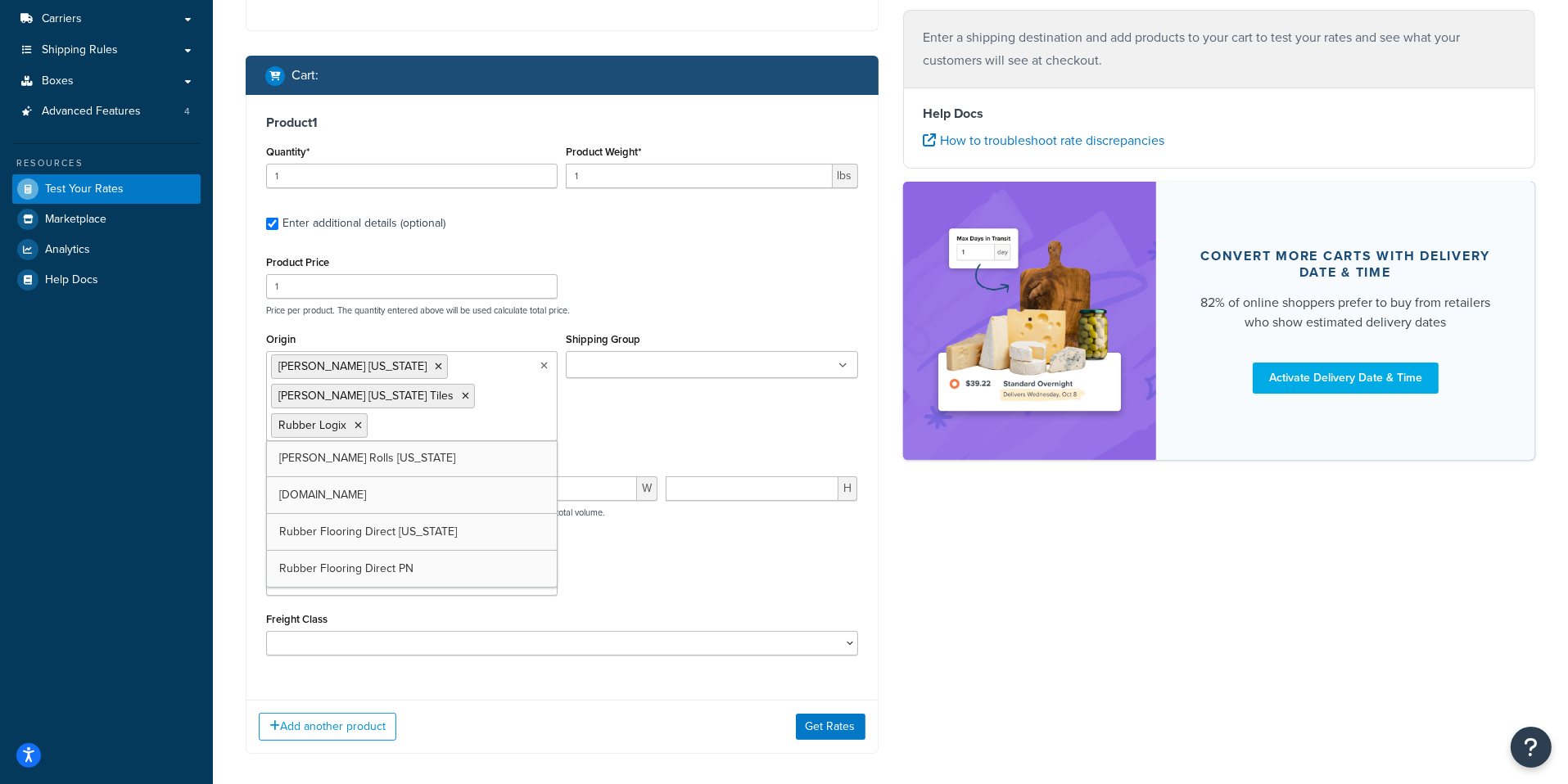
click at [547, 700] on div "Add another product Get Rates" at bounding box center [562, 727] width 631 height 53
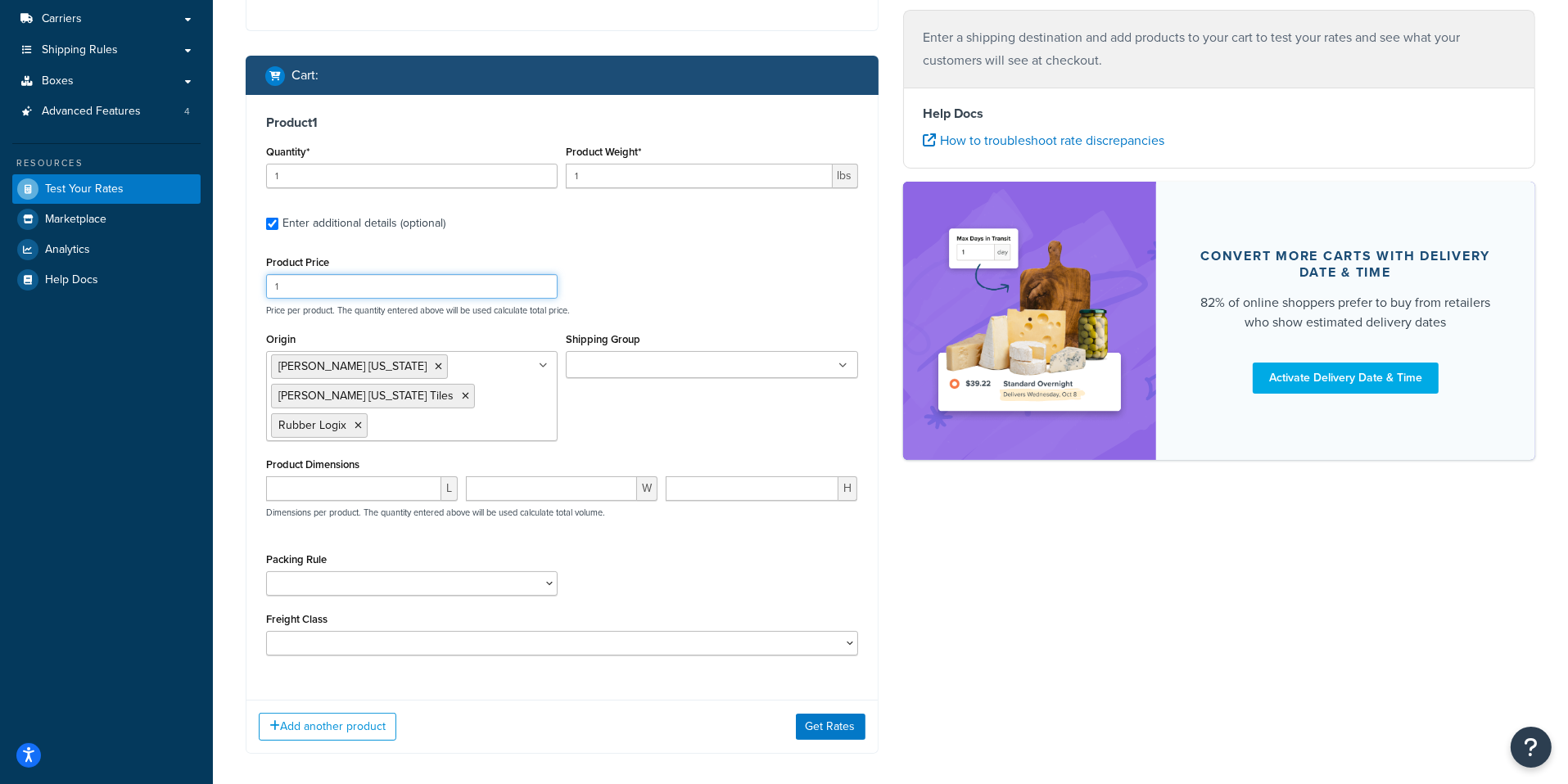
click at [437, 283] on input "1" at bounding box center [411, 286] width 291 height 25
click at [419, 175] on input "1" at bounding box center [411, 176] width 291 height 25
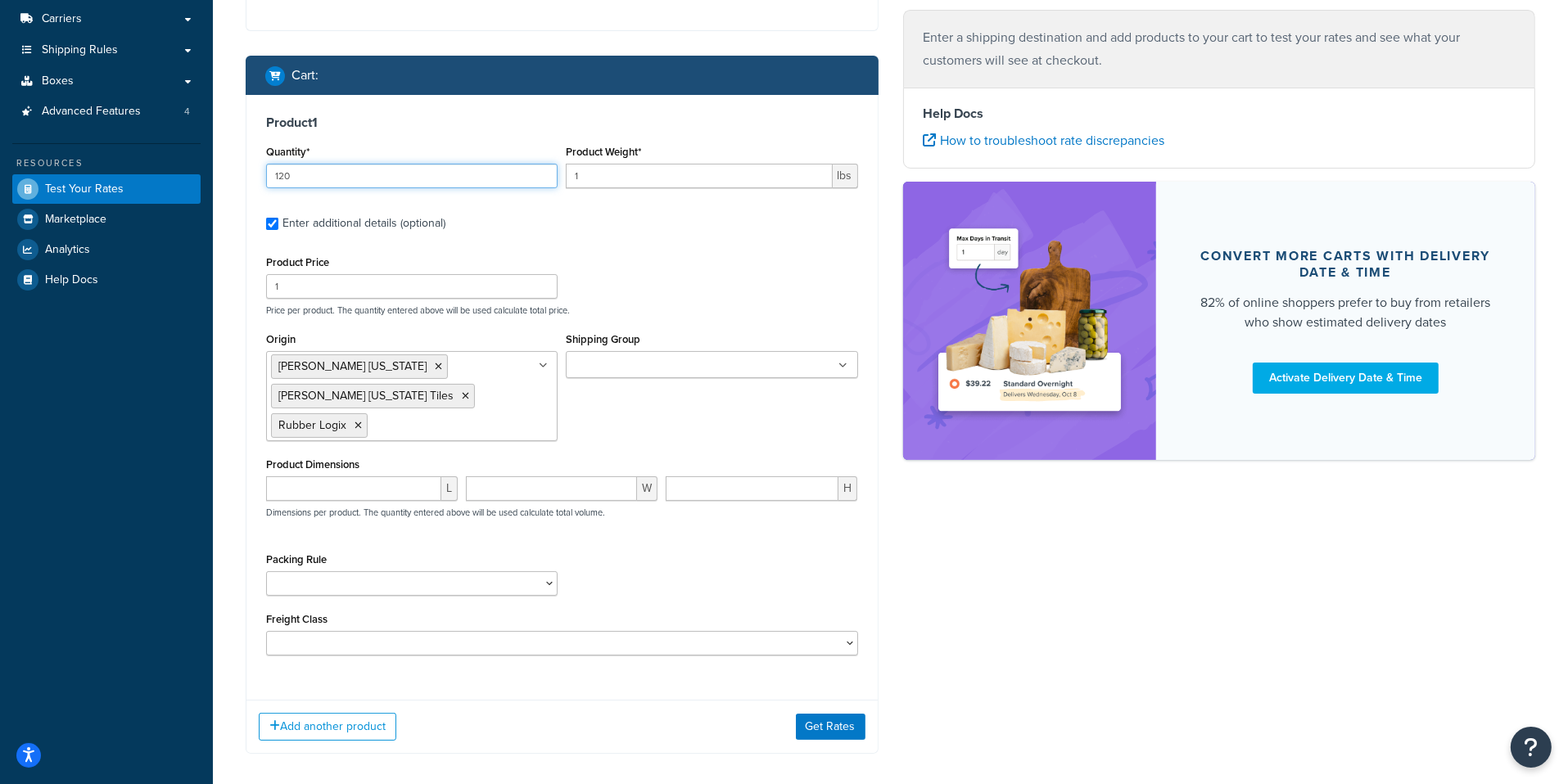
type input "120"
type input "1.99"
click at [826, 714] on button "Get Rates" at bounding box center [830, 727] width 69 height 26
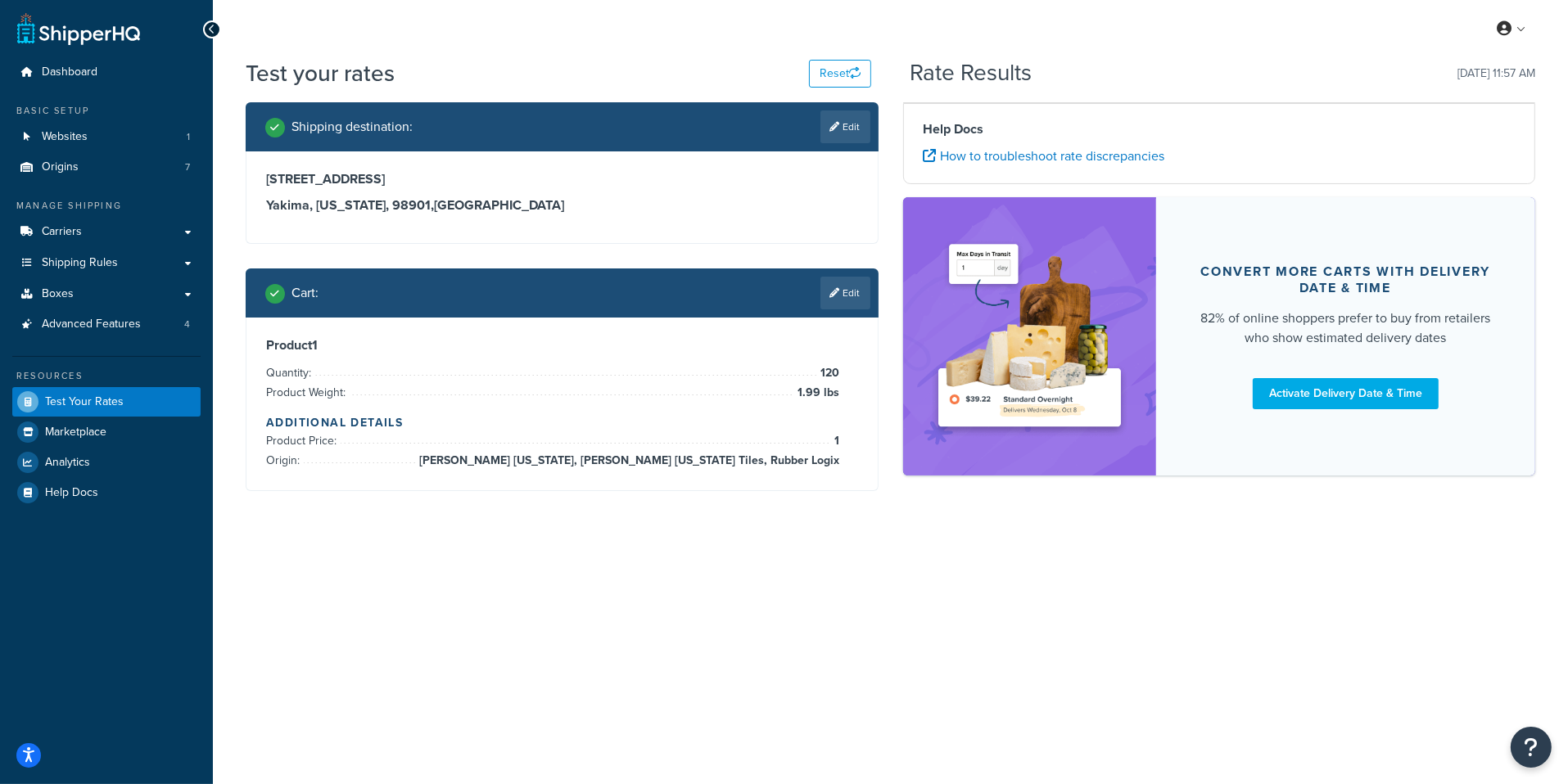
scroll to position [0, 0]
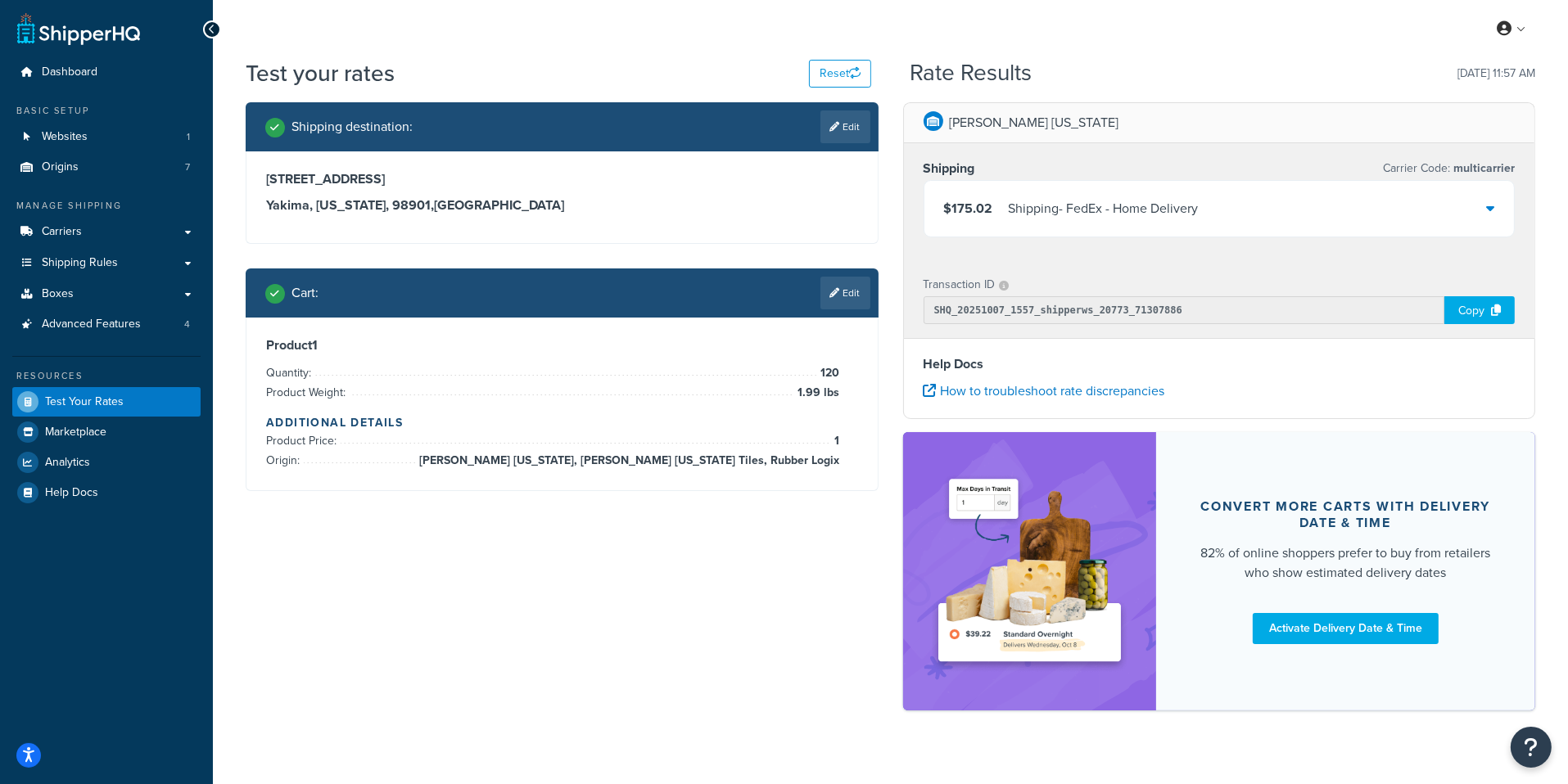
click at [1128, 208] on div "Shipping - FedEx - Home Delivery" at bounding box center [1104, 208] width 190 height 23
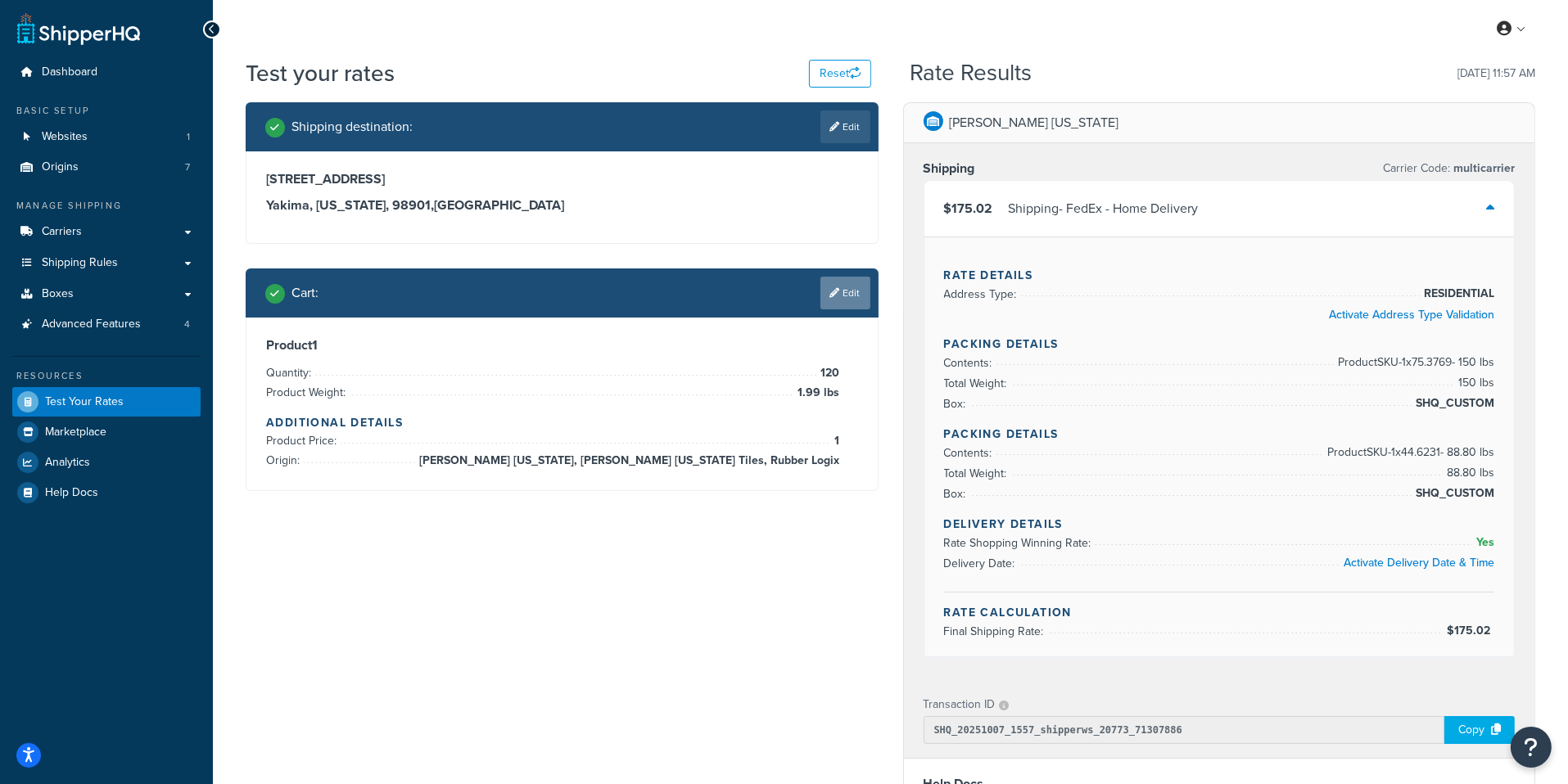
click at [864, 280] on link "Edit" at bounding box center [845, 293] width 50 height 33
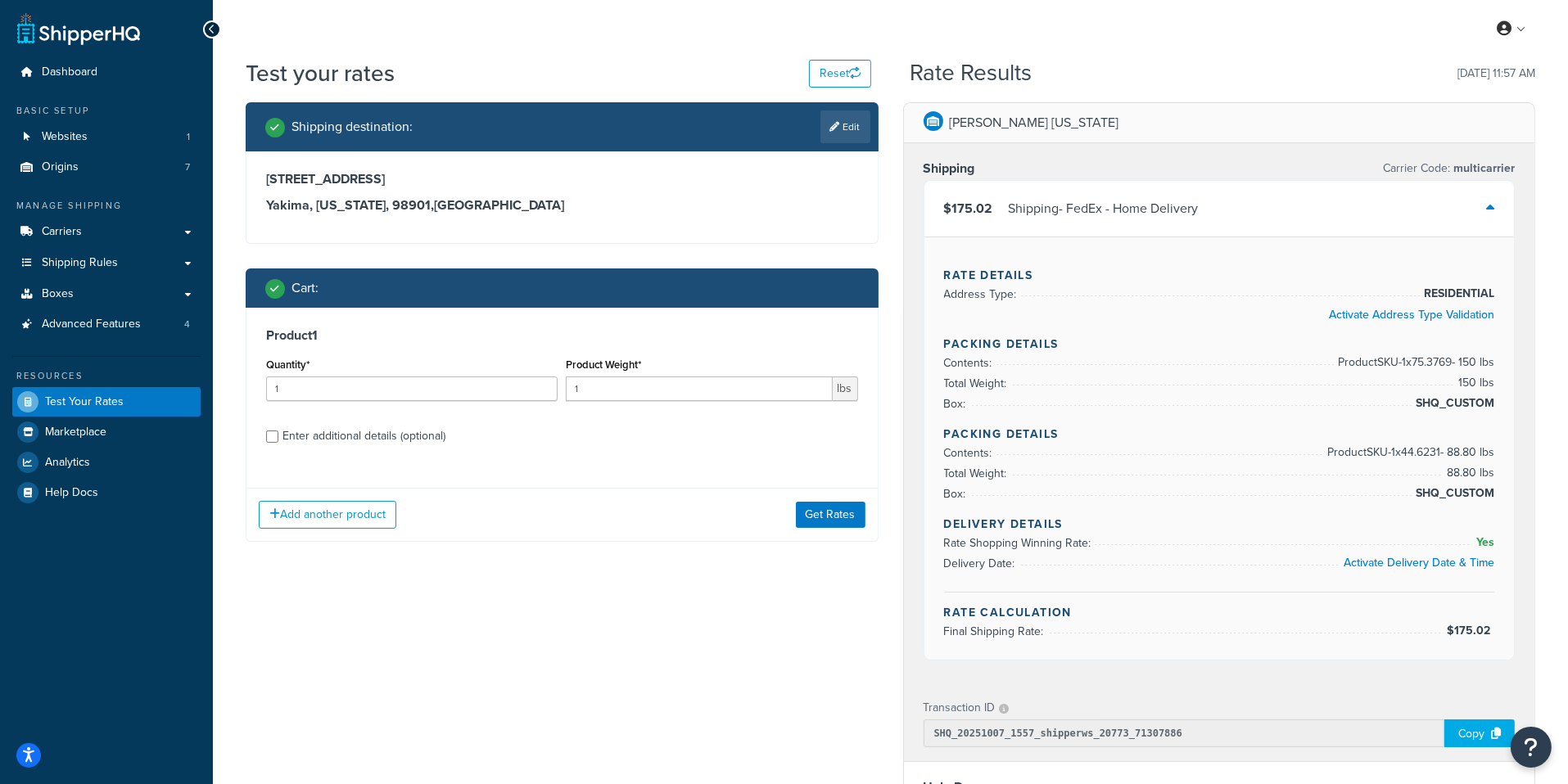
click at [314, 440] on div "Enter additional details (optional)" at bounding box center [363, 436] width 163 height 23
click at [279, 440] on input "Enter additional details (optional)" at bounding box center [271, 436] width 12 height 12
checkbox input "true"
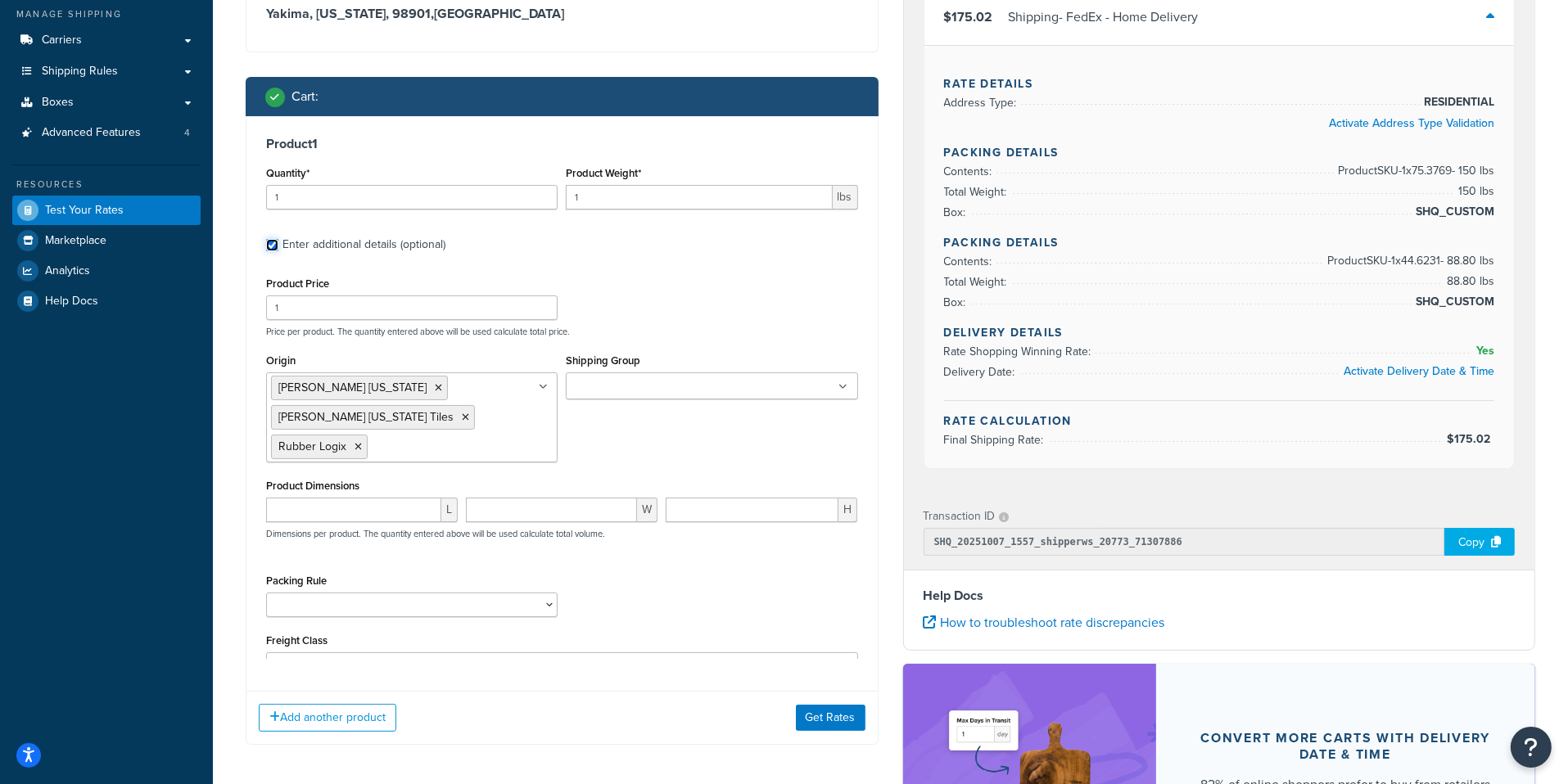
scroll to position [196, 0]
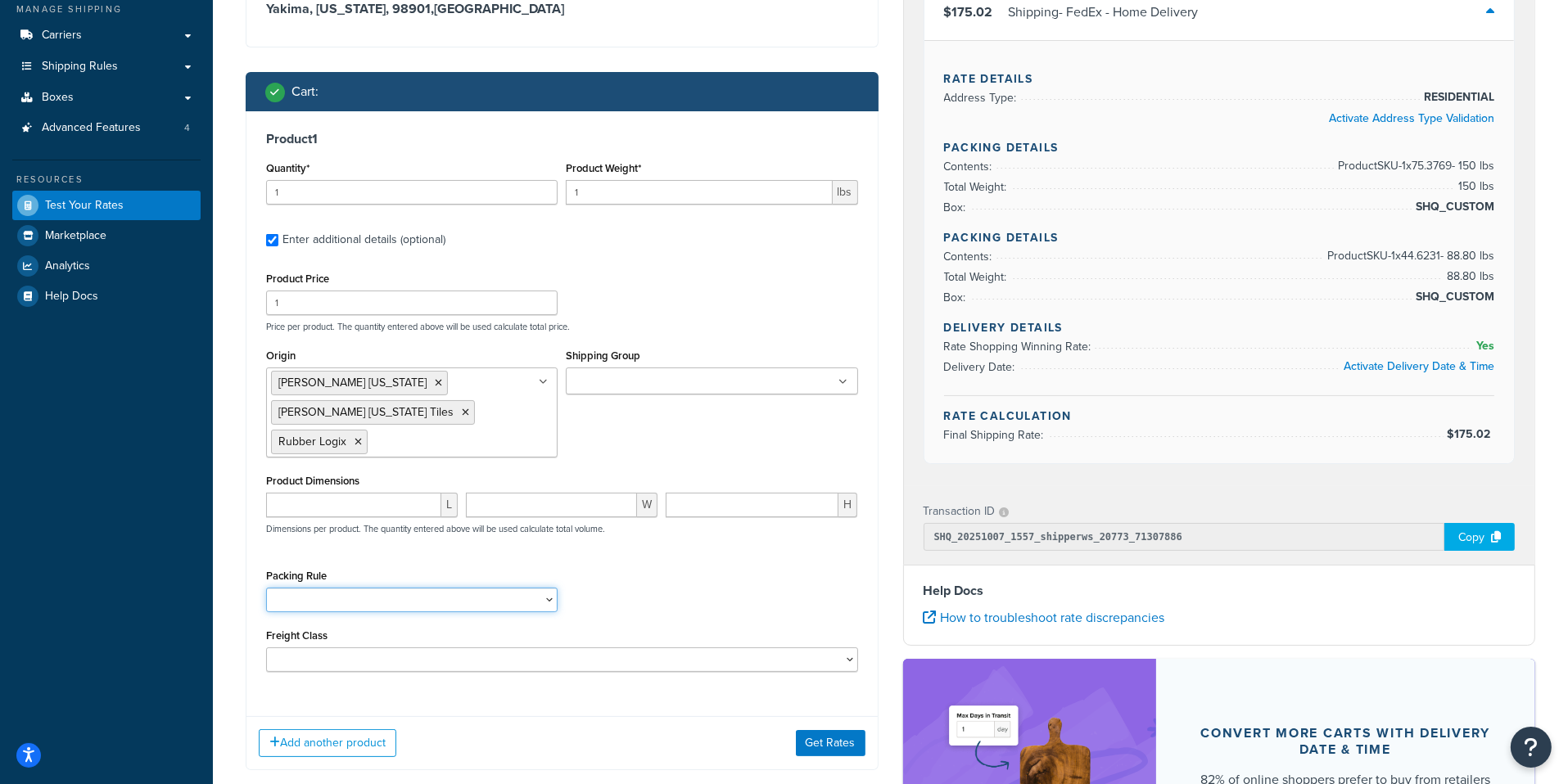
select select "88003"
click option "Rubber Flooring Rolls" at bounding box center [0, 0] width 0 height 0
click at [688, 202] on input "1" at bounding box center [698, 192] width 266 height 25
paste input ".9004"
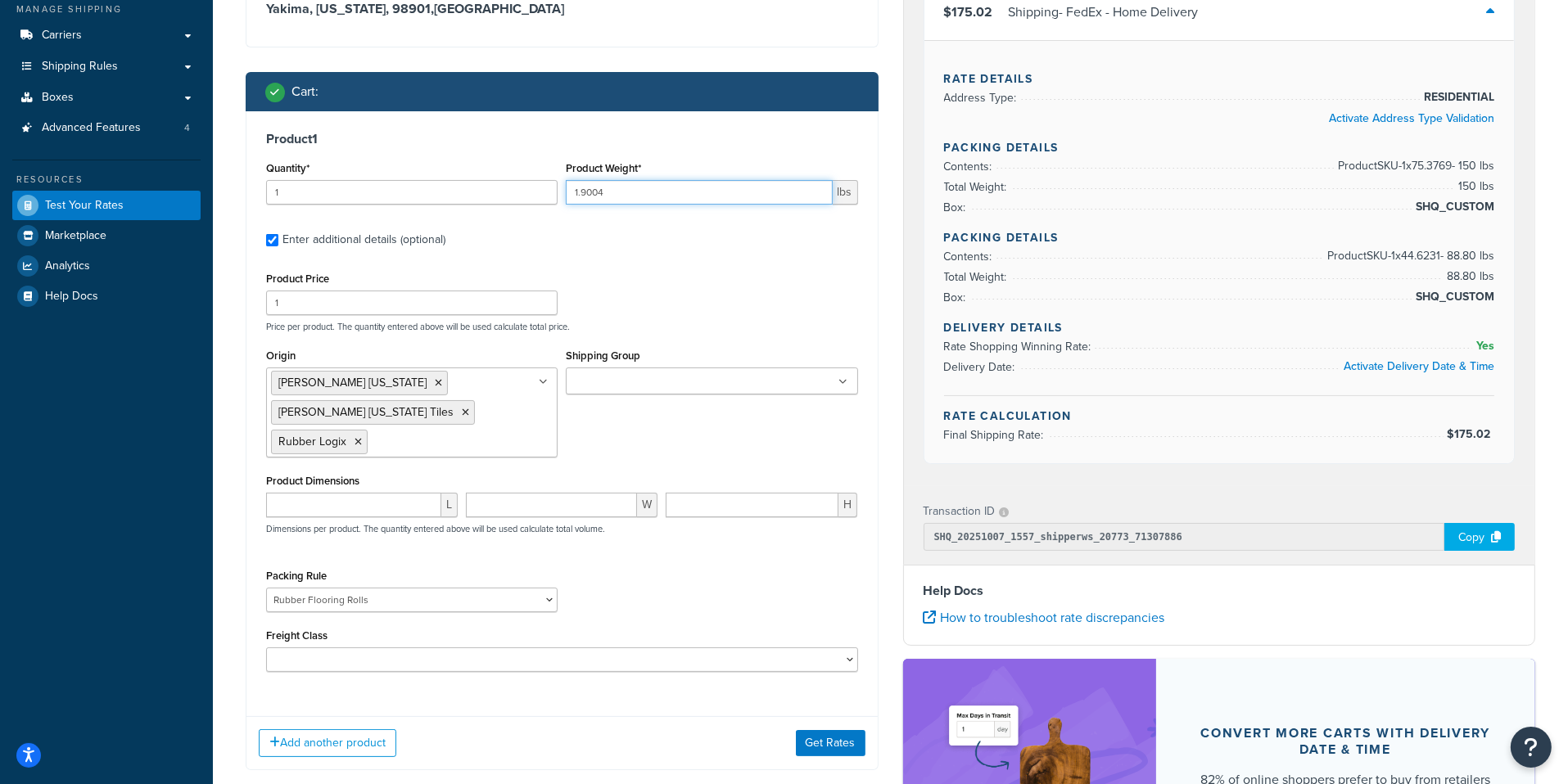
type input "1.9004"
click at [496, 192] on input "1" at bounding box center [411, 192] width 291 height 25
type input "120"
click at [468, 295] on input "1" at bounding box center [411, 303] width 291 height 25
type input "1.99"
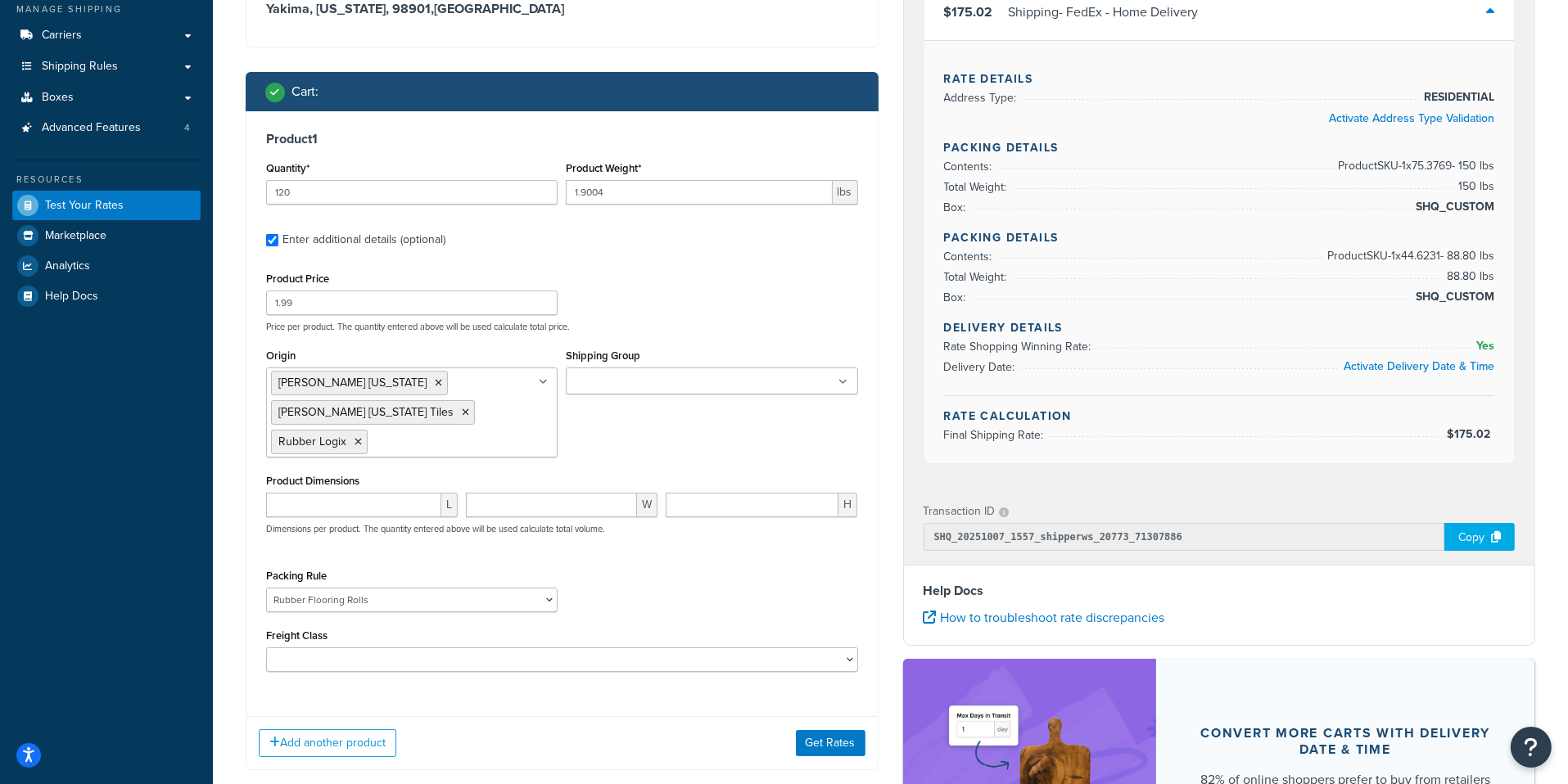
click at [682, 386] on input "Shipping Group" at bounding box center [643, 383] width 145 height 18
click at [684, 324] on p "Price per product. The quantity entered above will be used calculate total pric…" at bounding box center [562, 327] width 600 height 11
click at [841, 731] on button "Get Rates" at bounding box center [830, 743] width 69 height 26
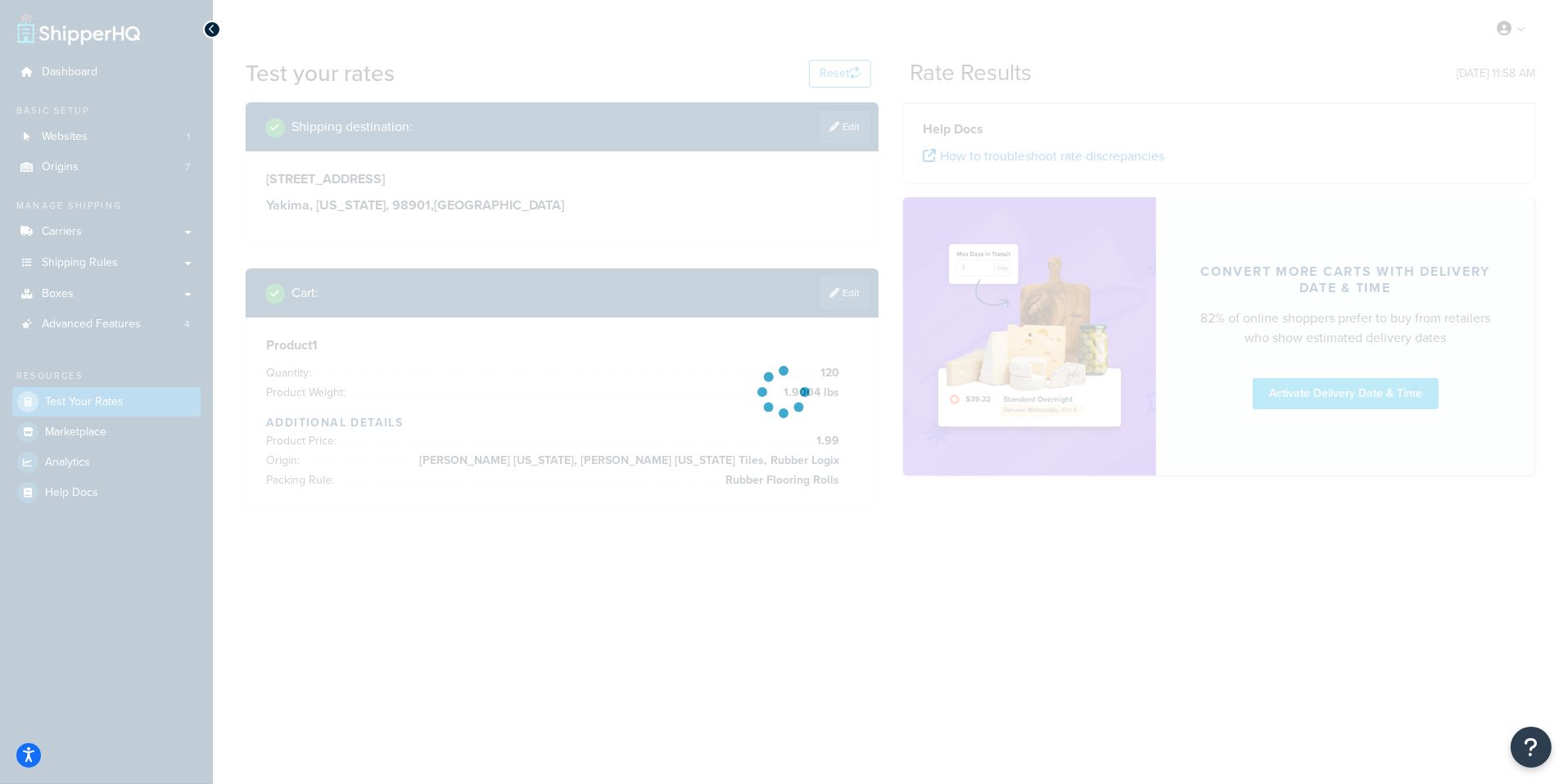
scroll to position [0, 0]
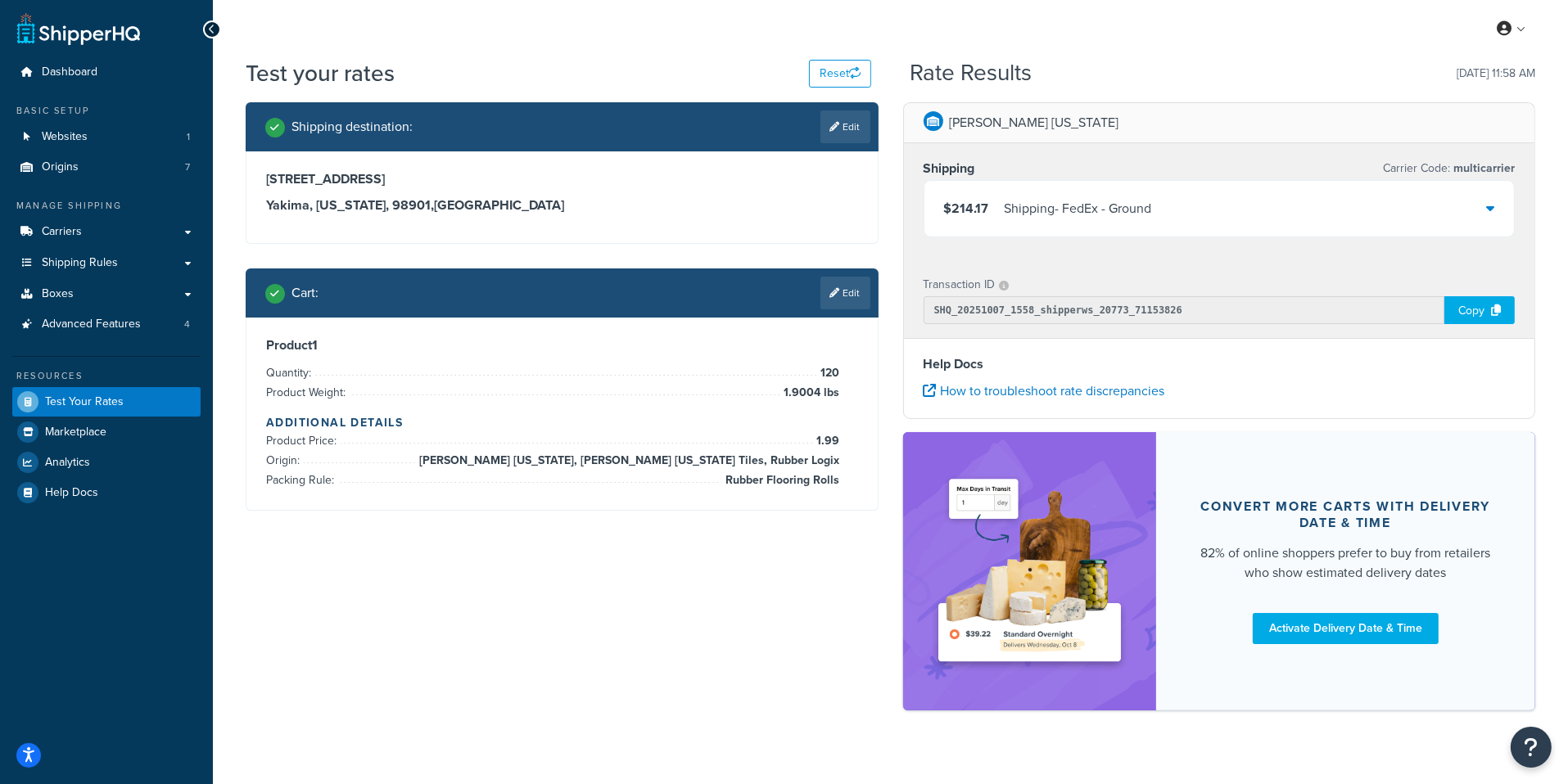
click at [1091, 208] on div "Shipping - FedEx - Ground" at bounding box center [1078, 208] width 148 height 23
